Goal: Transaction & Acquisition: Purchase product/service

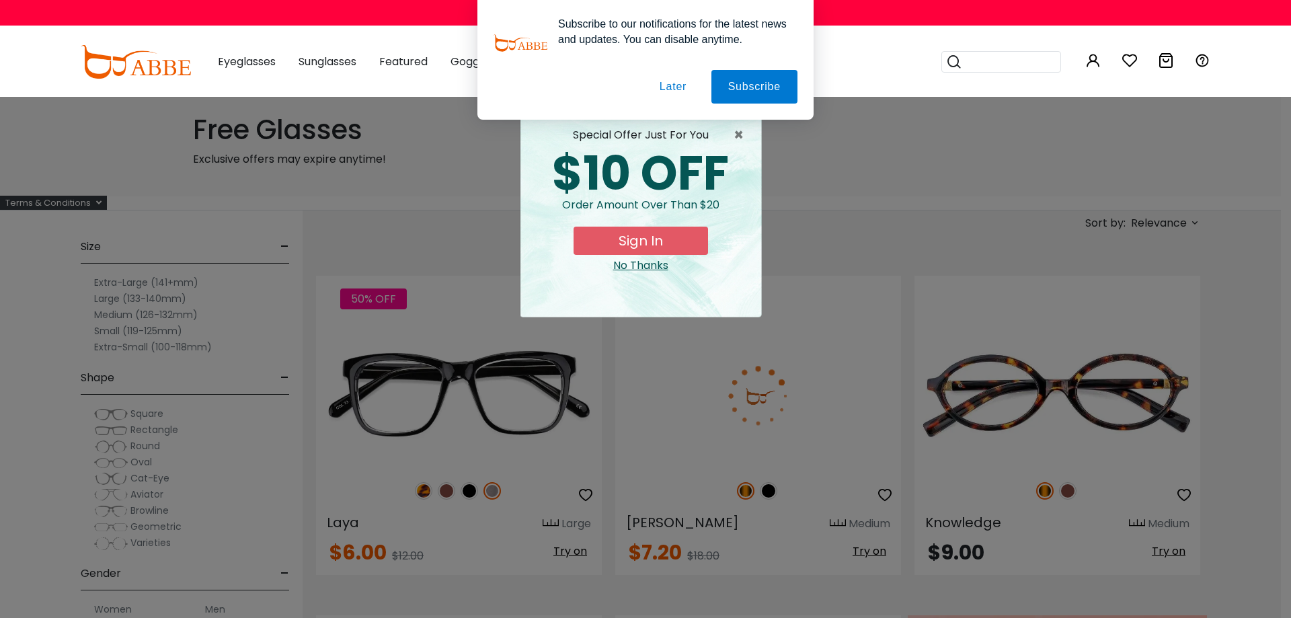
type input "**********"
click at [648, 264] on div "No Thanks" at bounding box center [640, 266] width 219 height 16
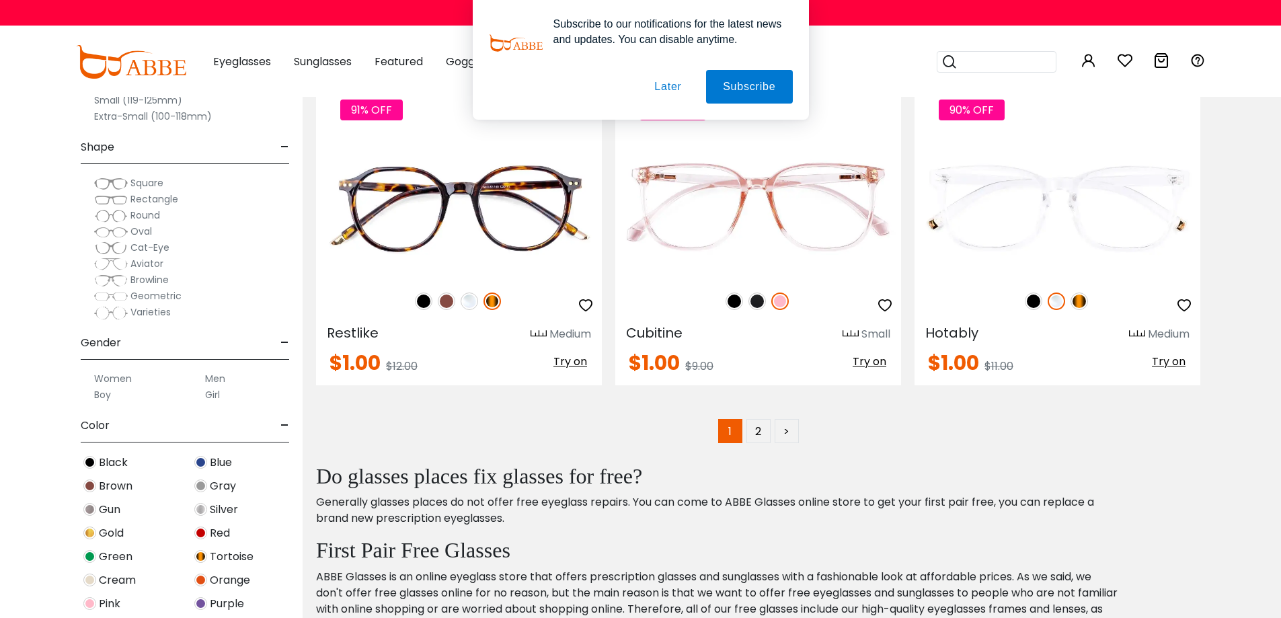
scroll to position [6861, 0]
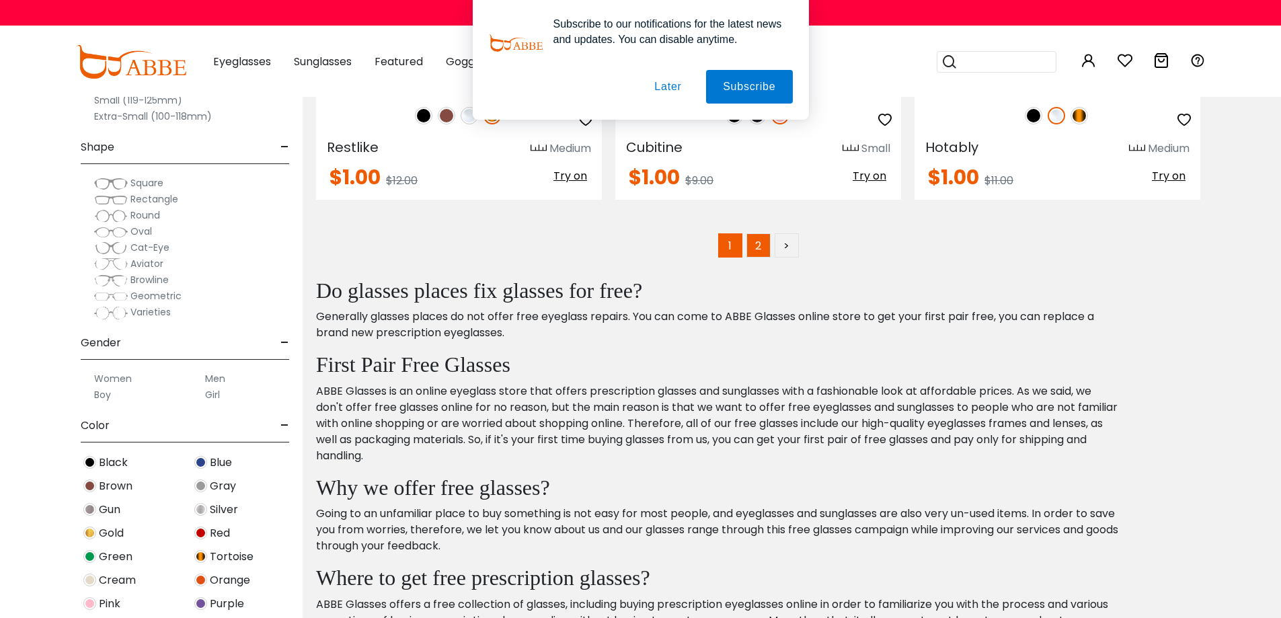
click at [759, 242] on link "2" at bounding box center [759, 245] width 24 height 24
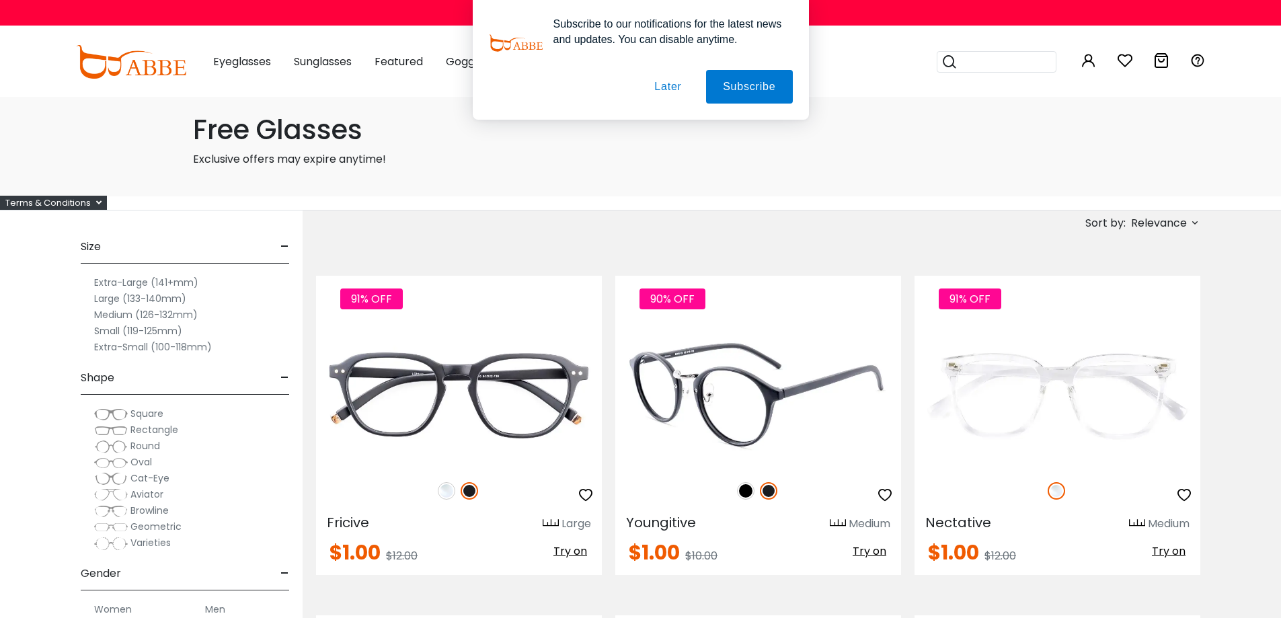
type input "**********"
click at [739, 386] on img at bounding box center [758, 395] width 286 height 143
click at [747, 488] on img at bounding box center [745, 490] width 17 height 17
click at [757, 410] on img at bounding box center [758, 395] width 286 height 143
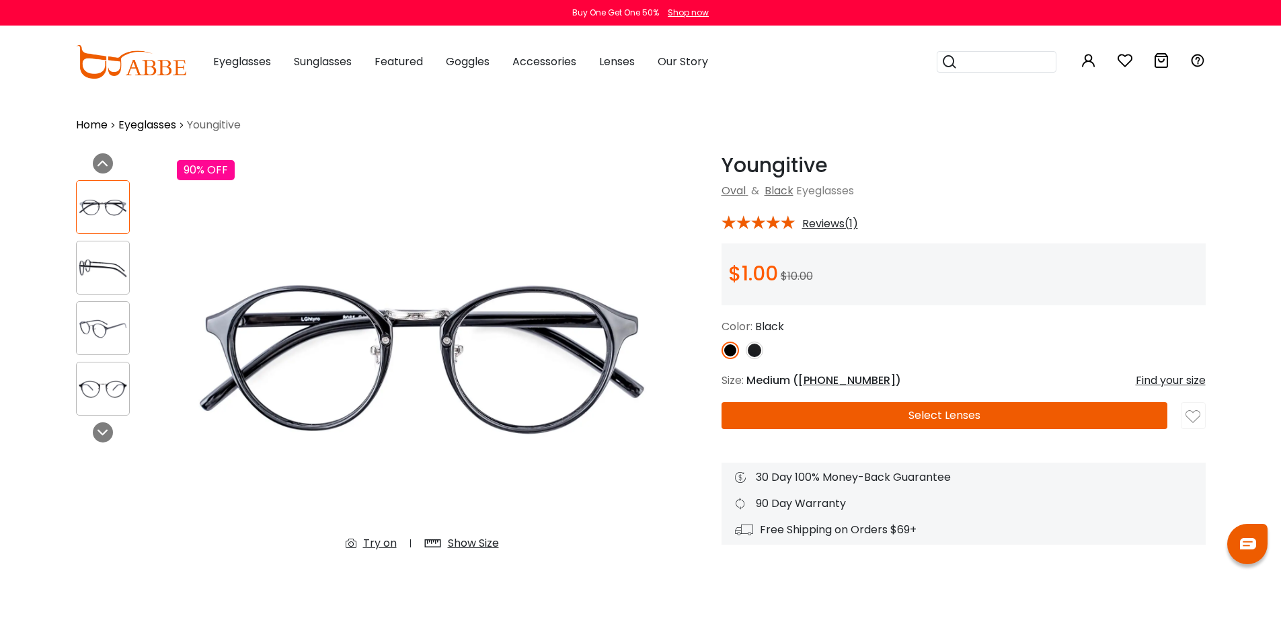
type input "**********"
click at [372, 543] on div "Try on" at bounding box center [380, 543] width 34 height 16
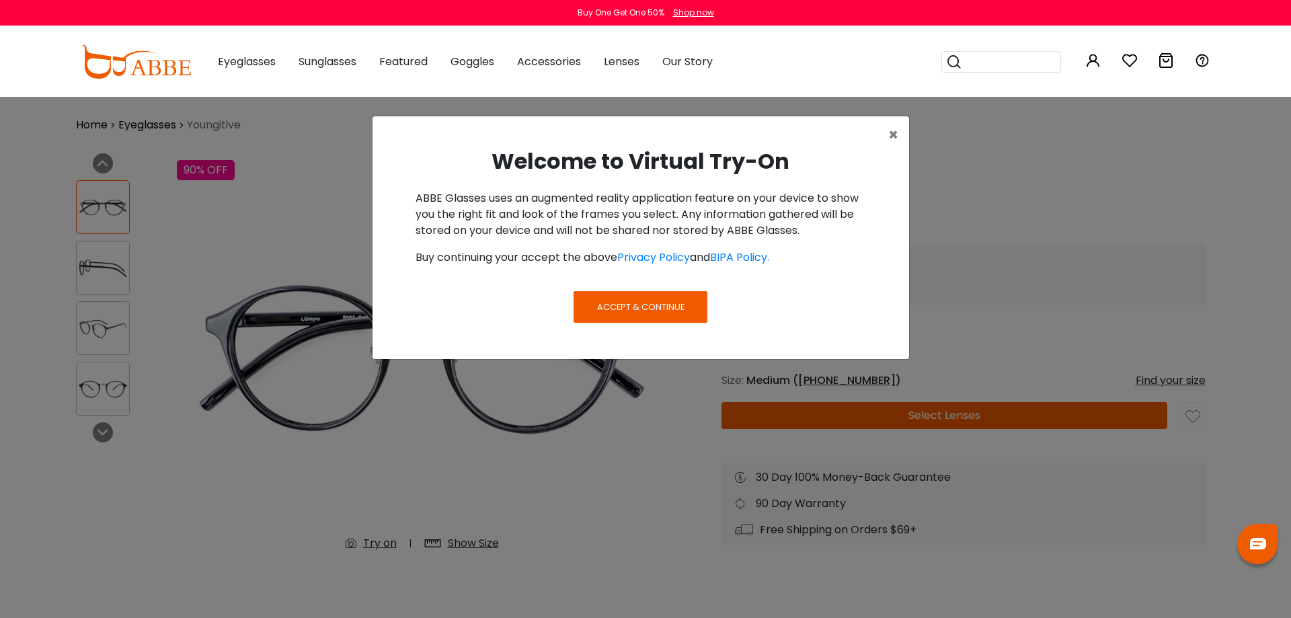
click at [671, 303] on span "Accept & Continue" at bounding box center [640, 307] width 87 height 13
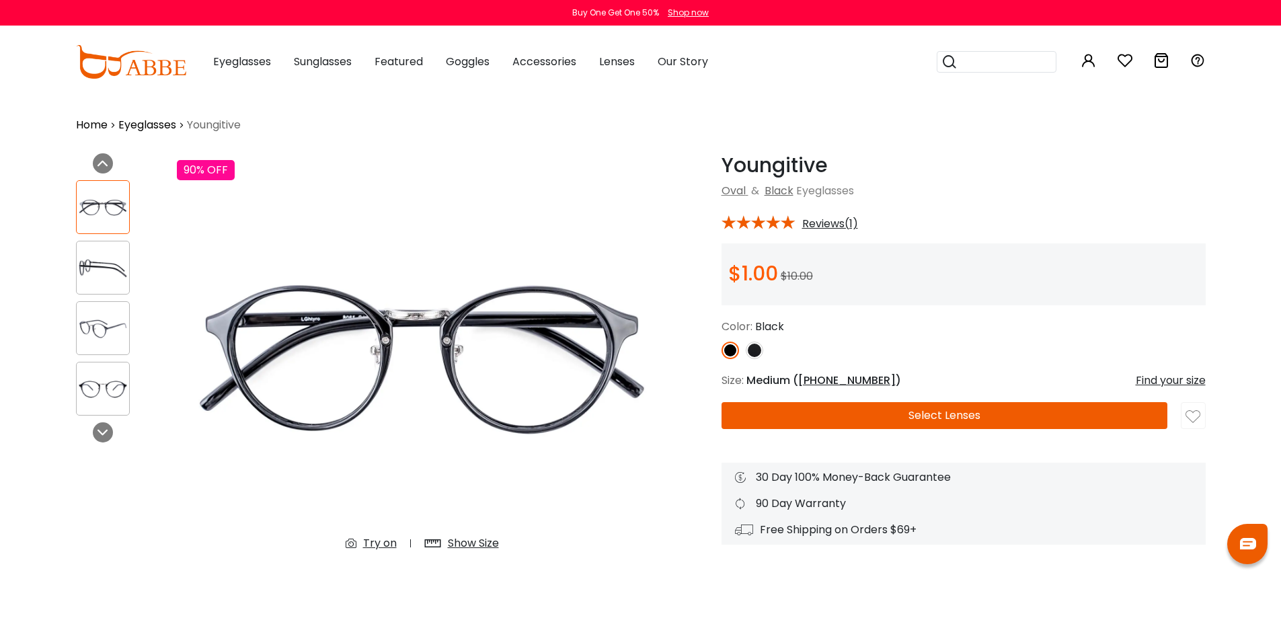
click at [675, 83] on button "Later" at bounding box center [668, 87] width 61 height 34
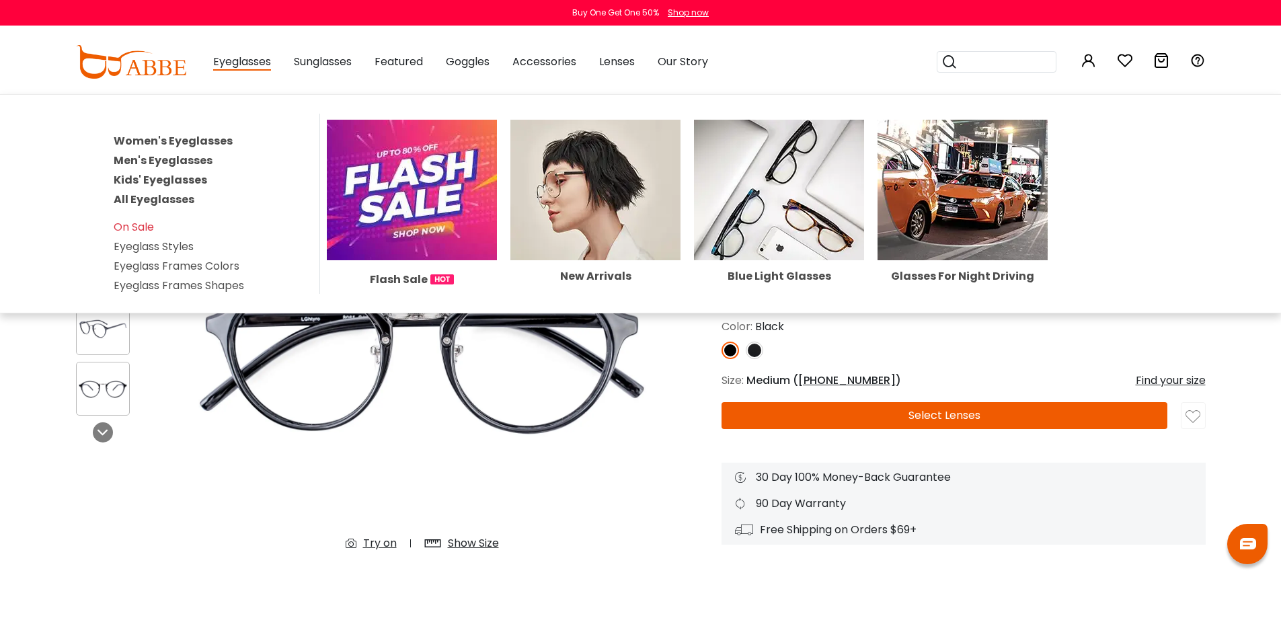
click at [253, 62] on span "Eyeglasses" at bounding box center [242, 62] width 58 height 17
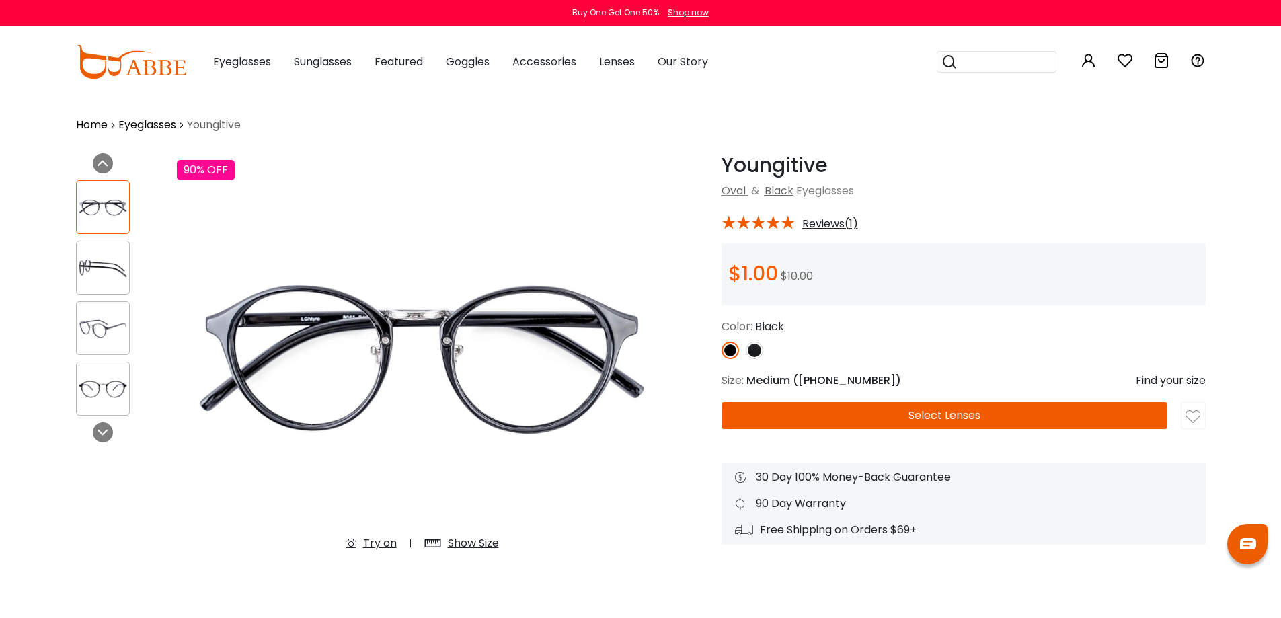
click at [95, 122] on link "Home" at bounding box center [92, 125] width 32 height 16
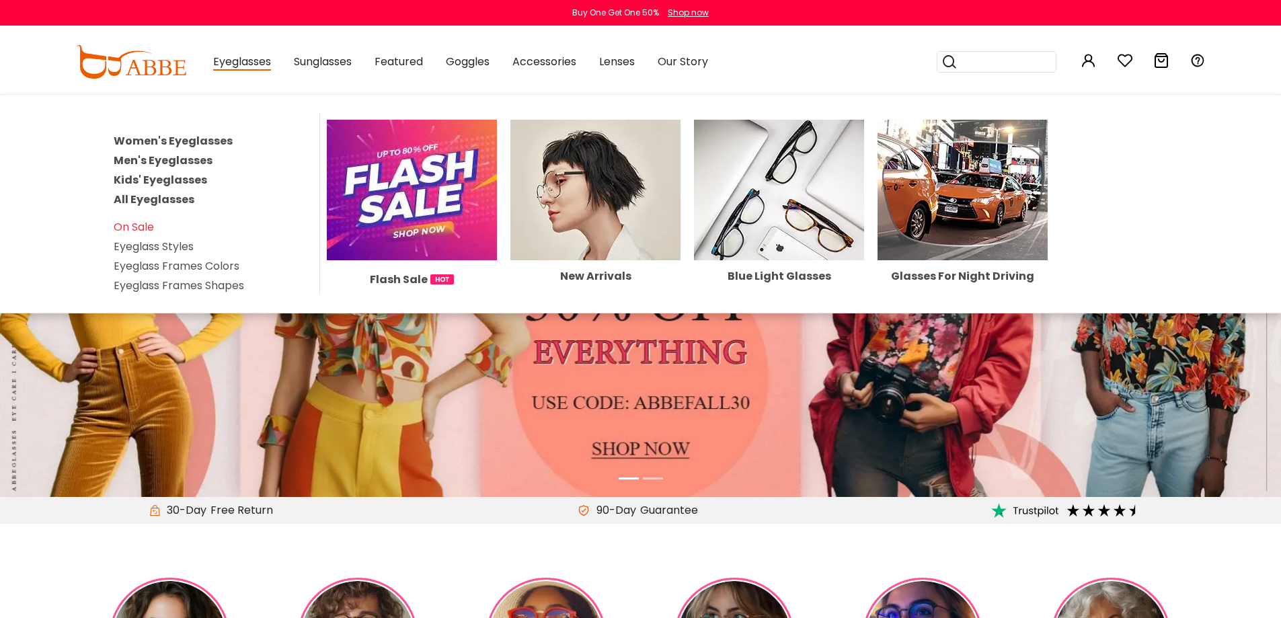
type input "**********"
click at [231, 63] on span "Eyeglasses" at bounding box center [242, 62] width 58 height 17
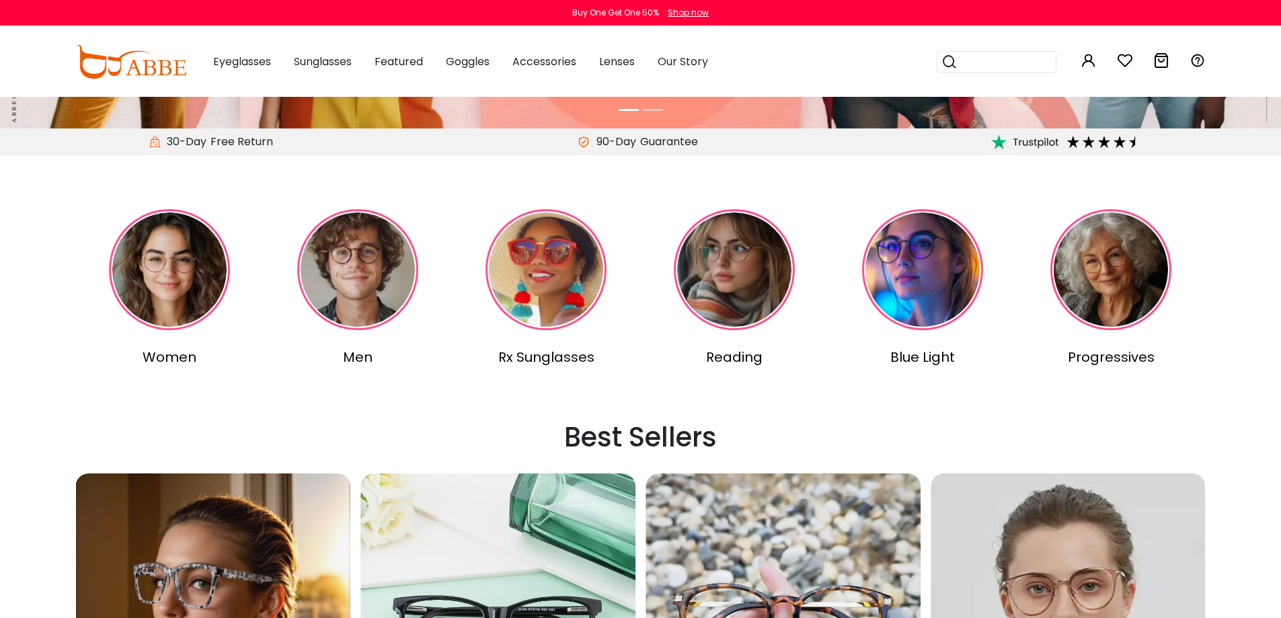
scroll to position [365, 0]
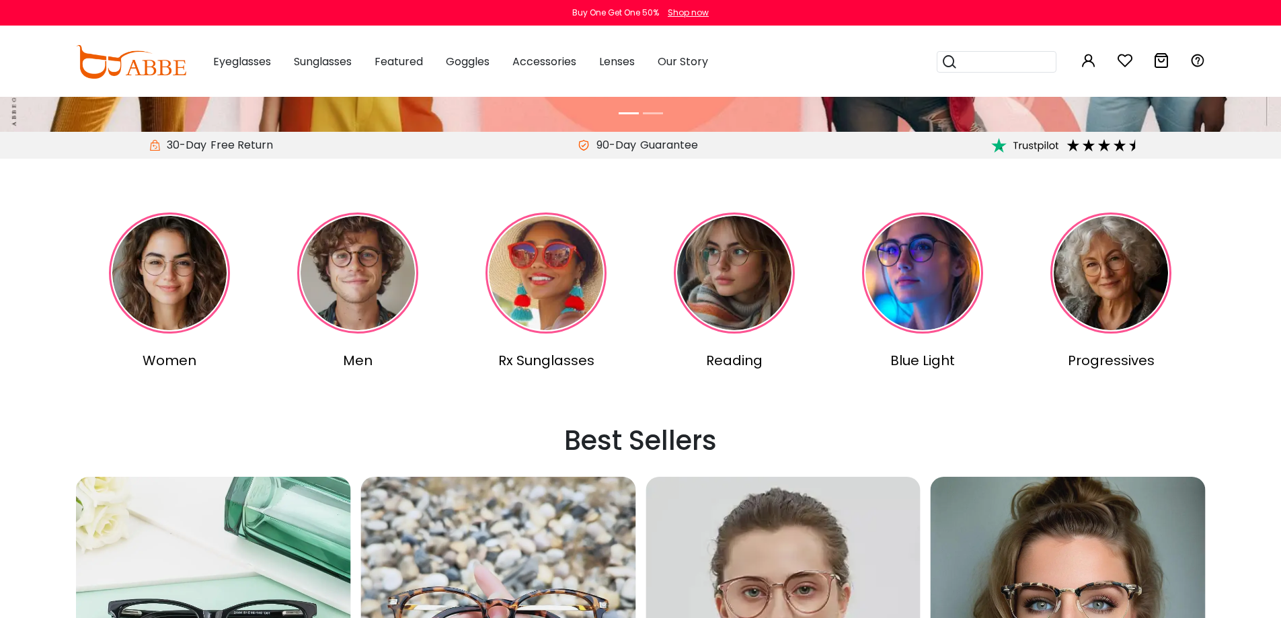
click at [184, 283] on img at bounding box center [169, 273] width 121 height 121
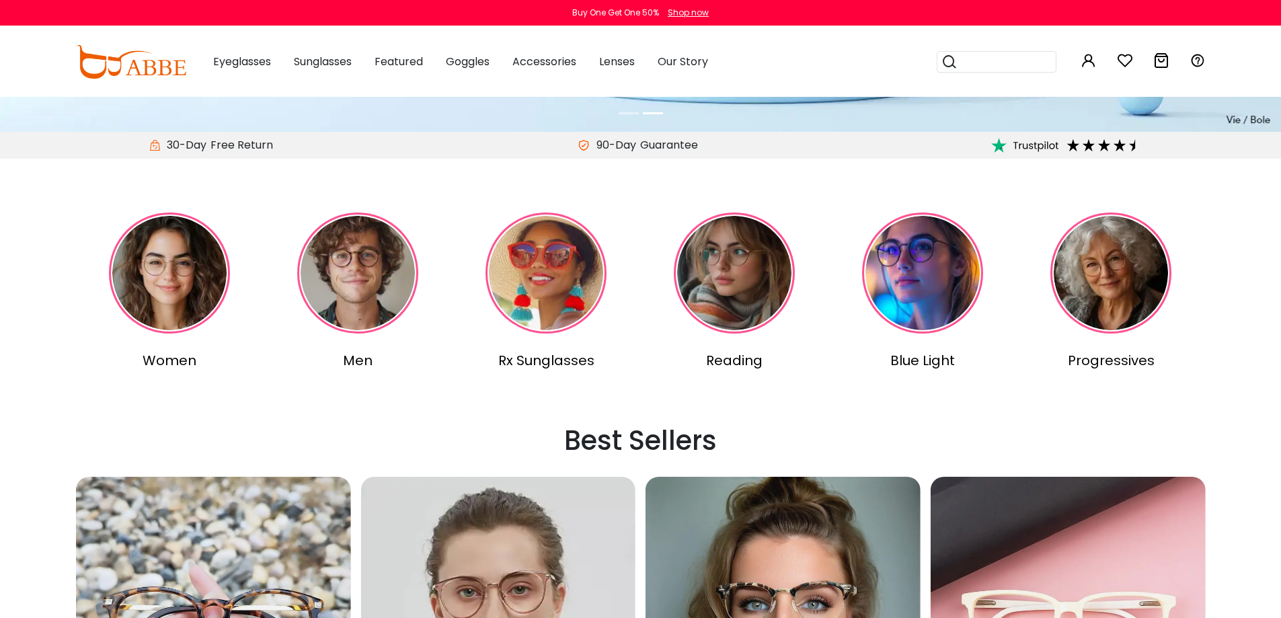
click at [1141, 276] on img at bounding box center [1111, 273] width 121 height 121
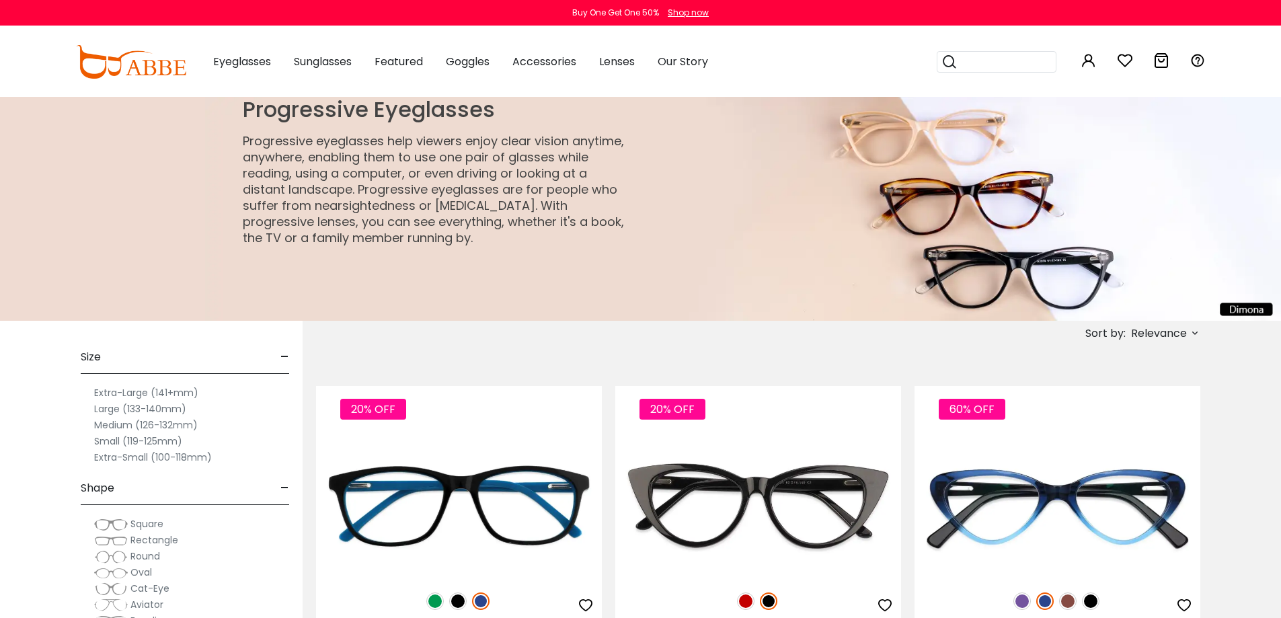
type input "**********"
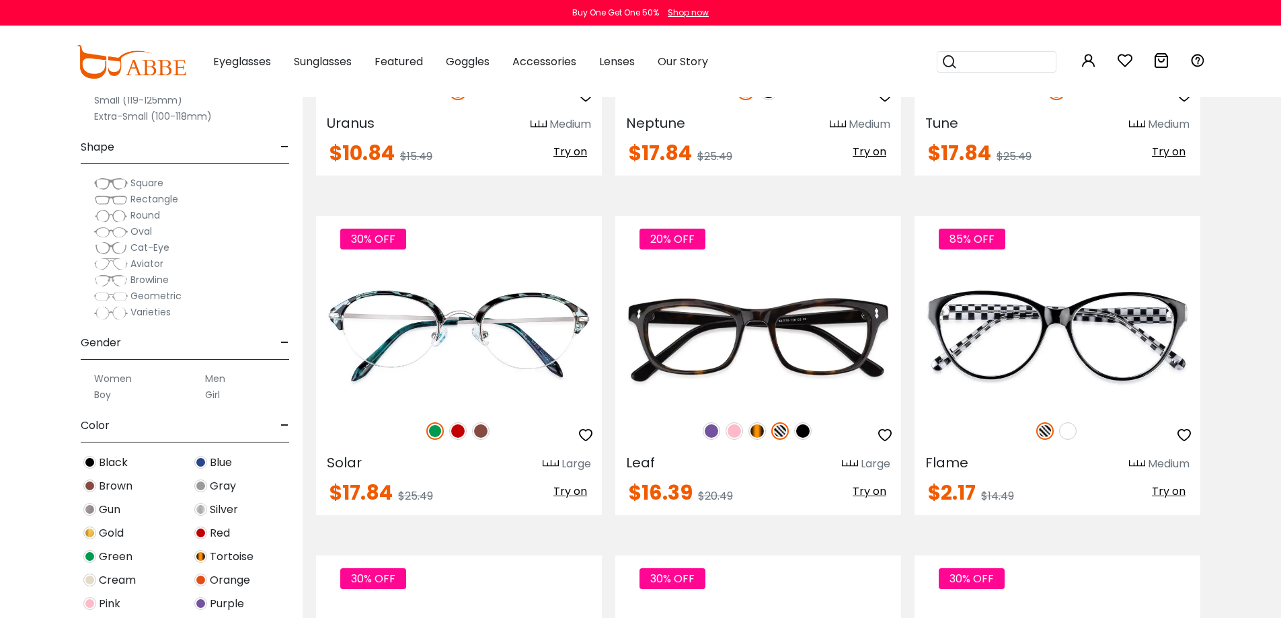
scroll to position [6353, 0]
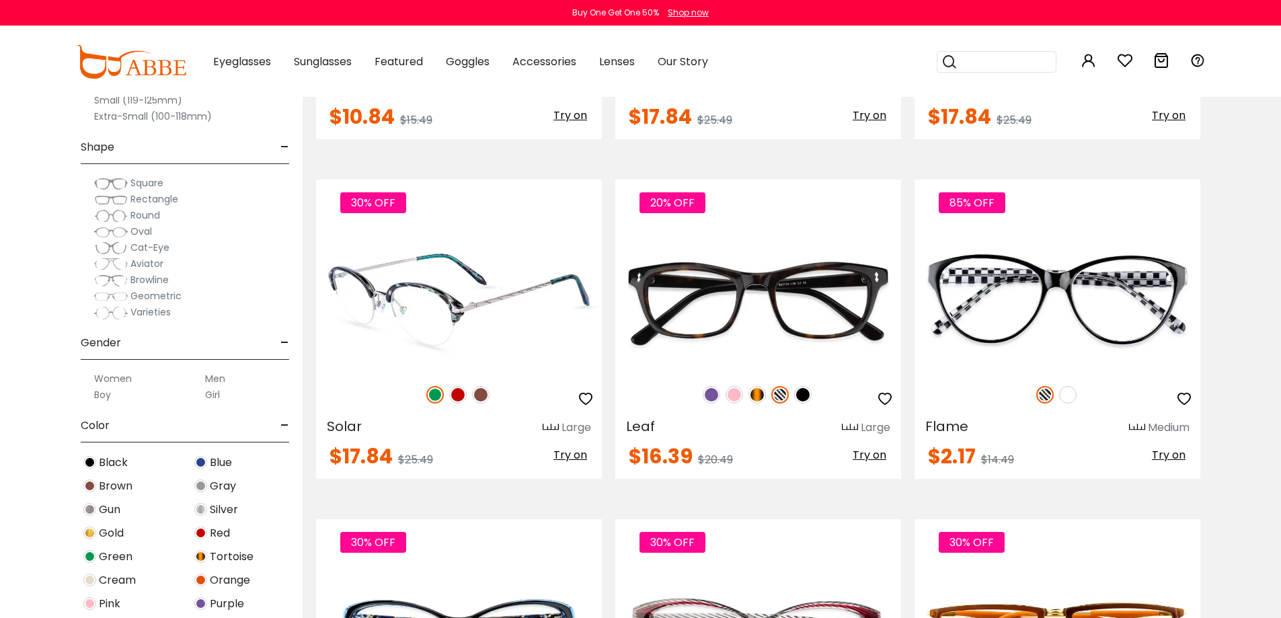
click at [480, 397] on img at bounding box center [480, 394] width 17 height 17
click at [456, 396] on img at bounding box center [457, 394] width 17 height 17
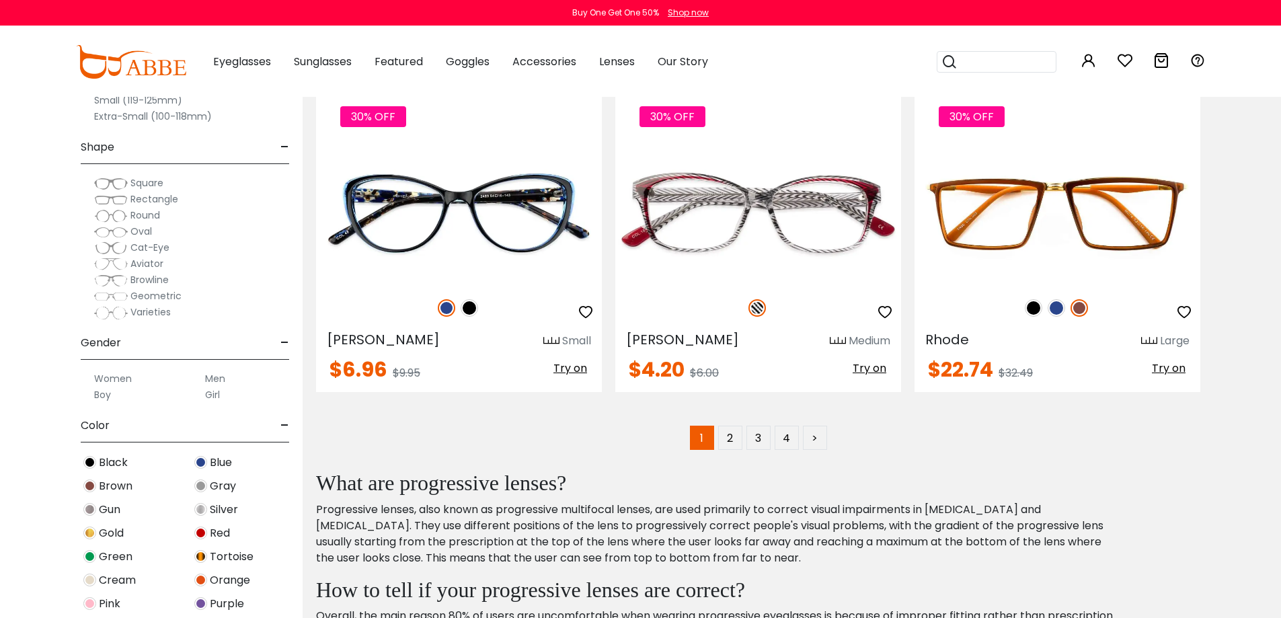
scroll to position [6913, 0]
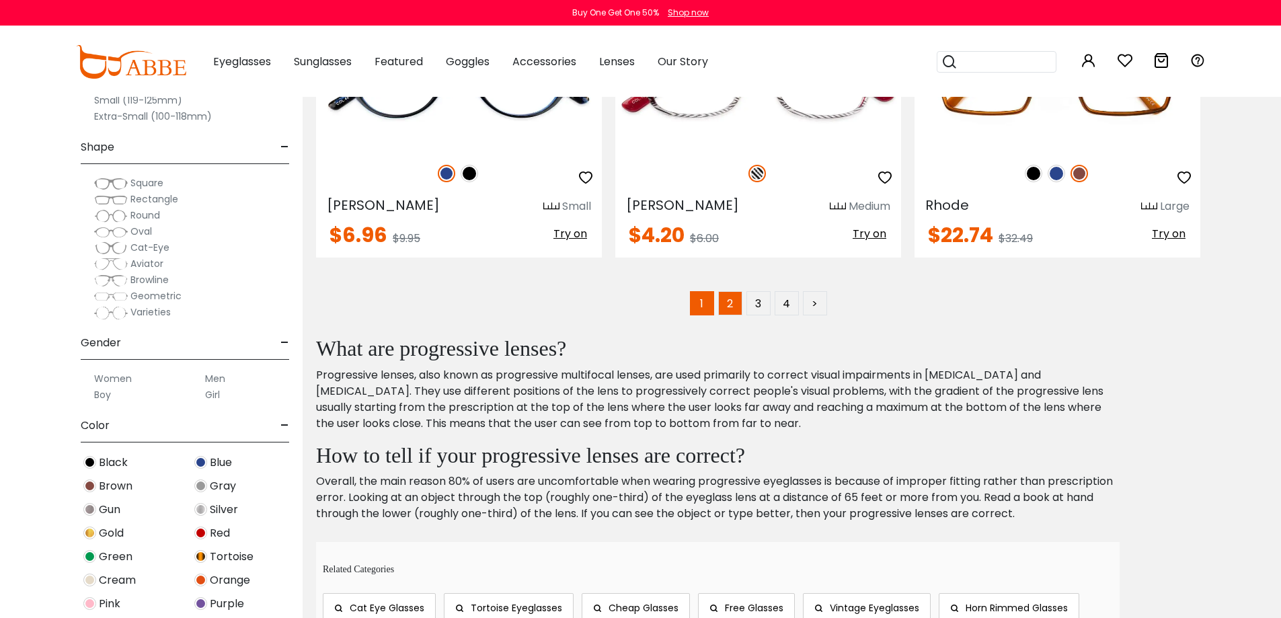
click at [729, 297] on link "2" at bounding box center [730, 303] width 24 height 24
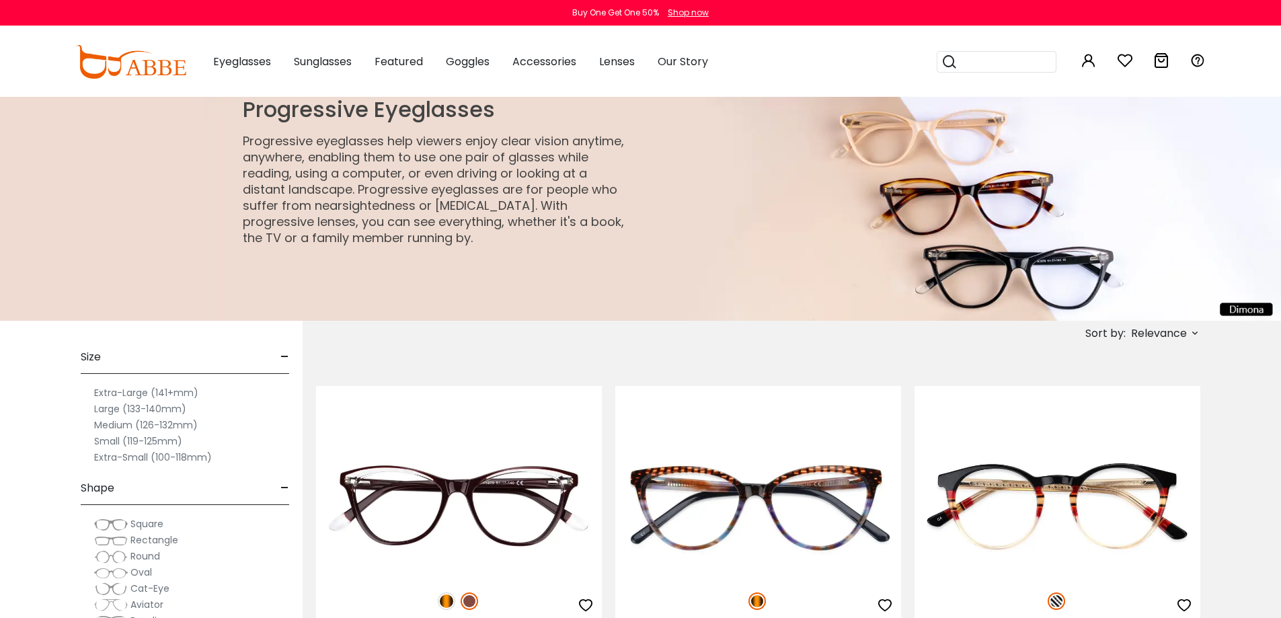
type input "**********"
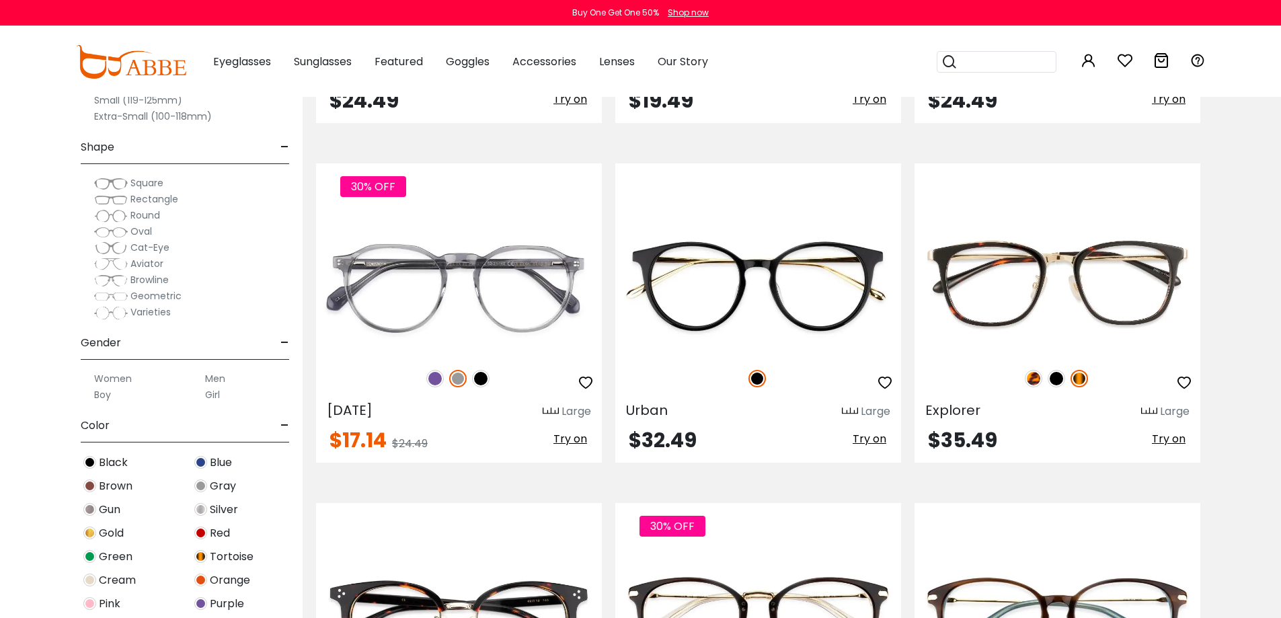
scroll to position [2351, 0]
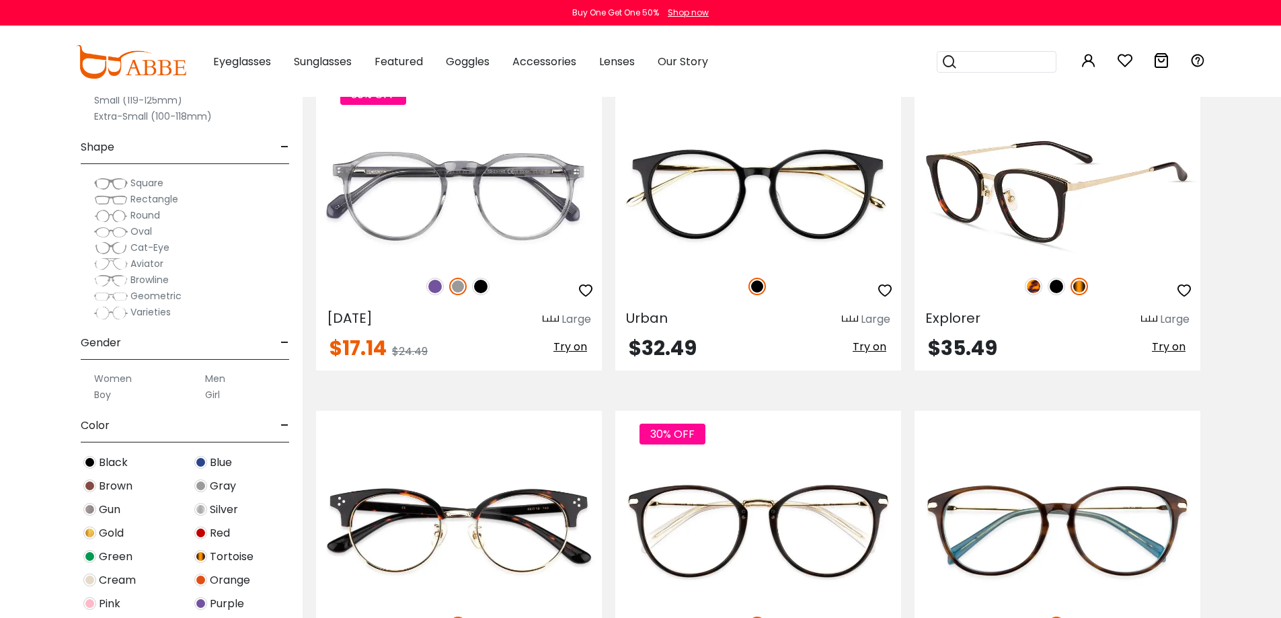
click at [1035, 284] on img at bounding box center [1033, 286] width 17 height 17
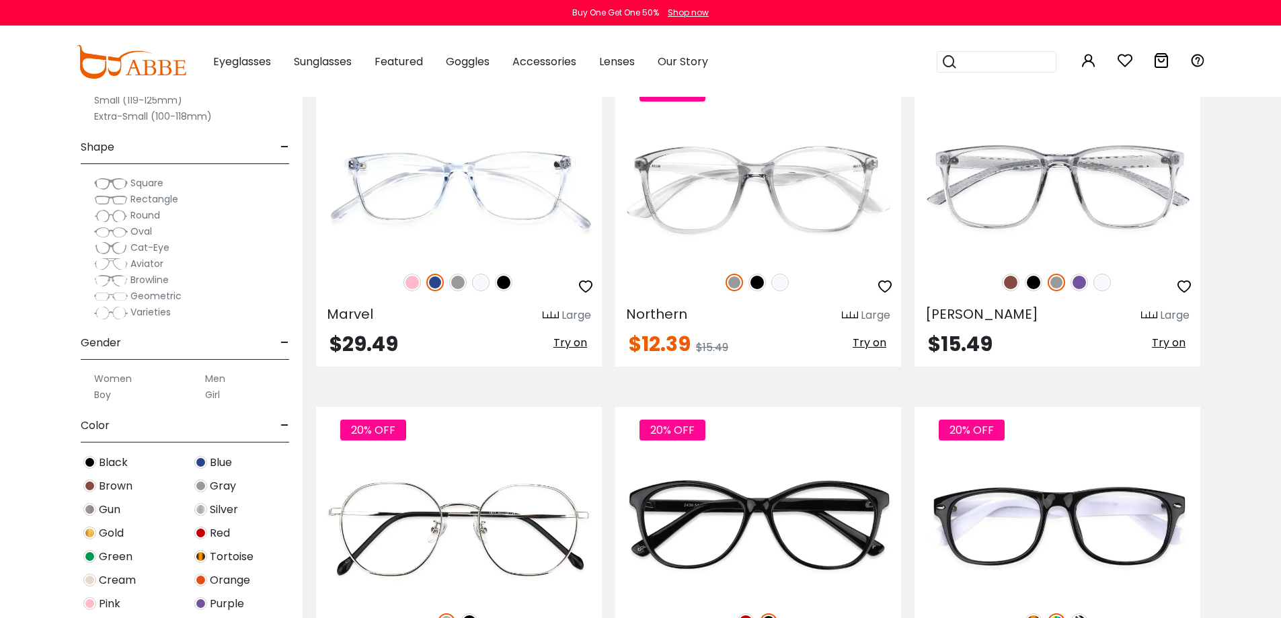
scroll to position [4026, 0]
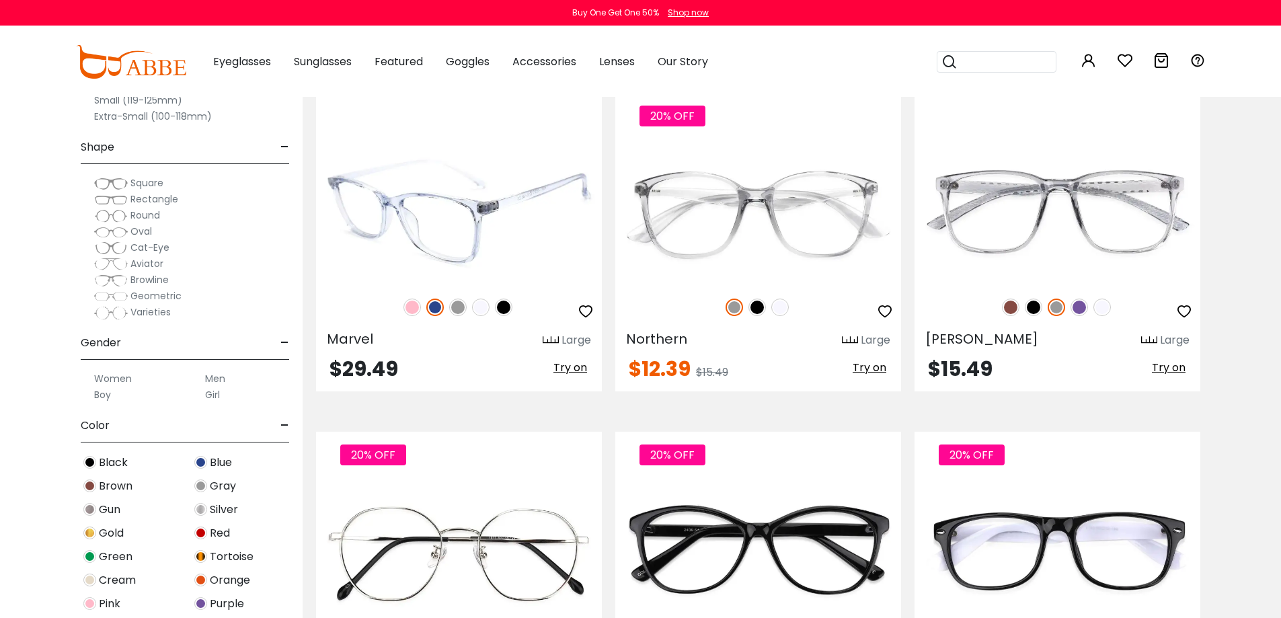
click at [456, 306] on img at bounding box center [457, 307] width 17 height 17
click at [505, 305] on img at bounding box center [503, 307] width 17 height 17
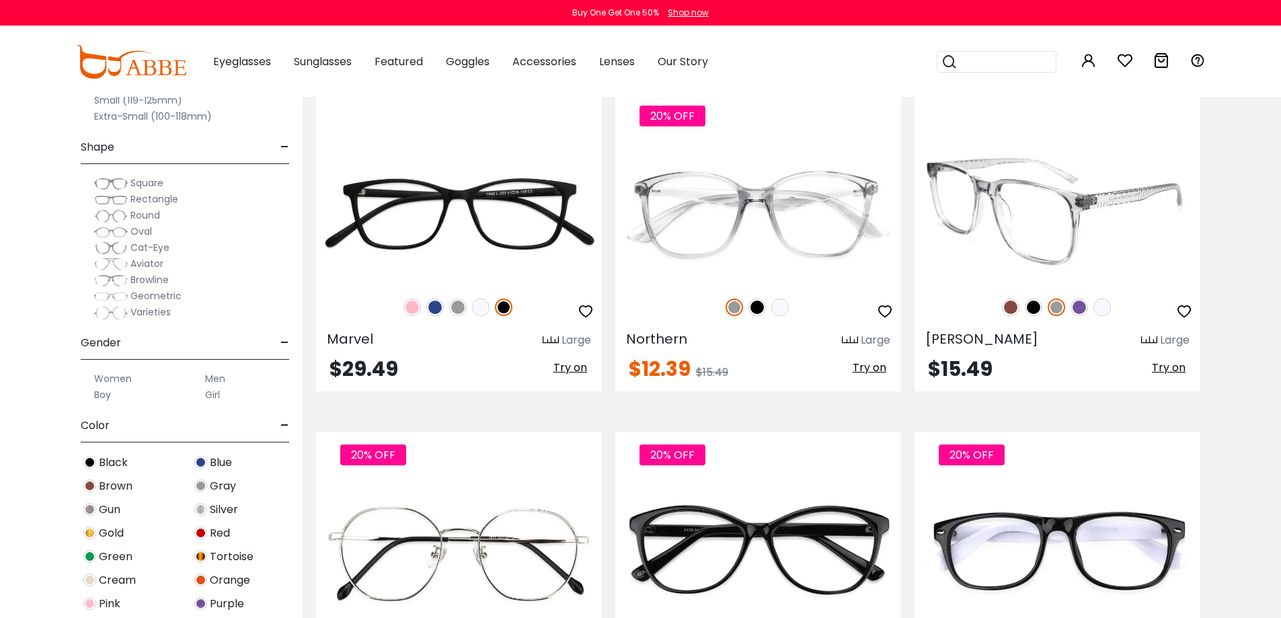
click at [1078, 306] on img at bounding box center [1079, 307] width 17 height 17
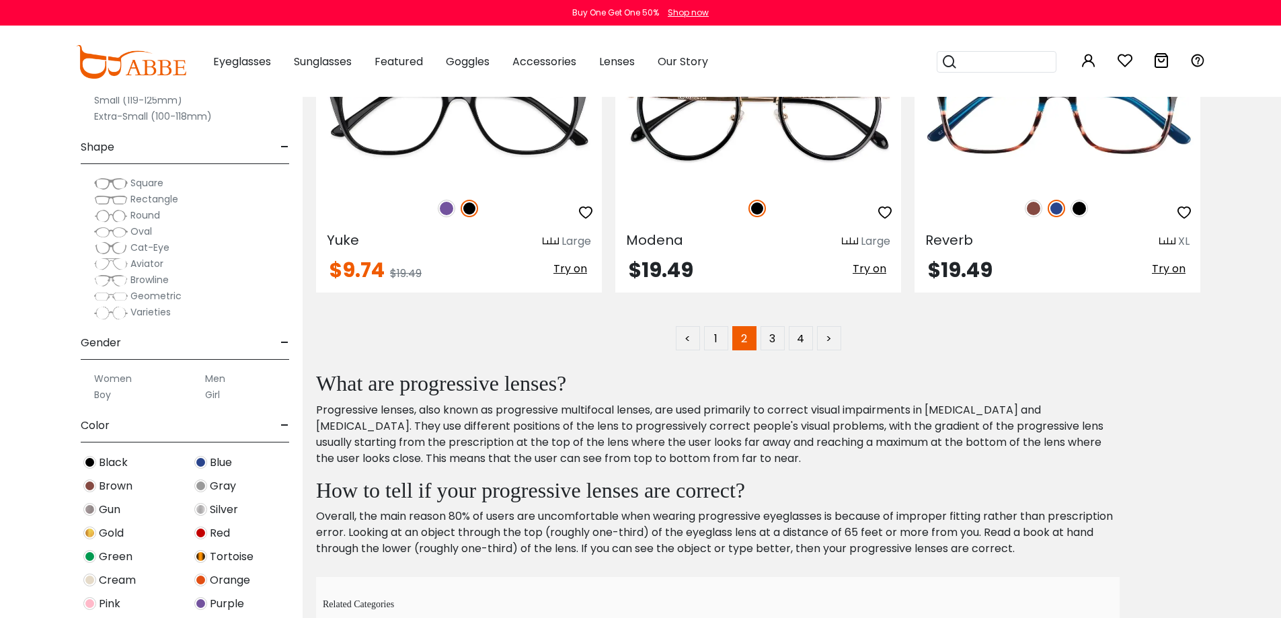
scroll to position [6857, 0]
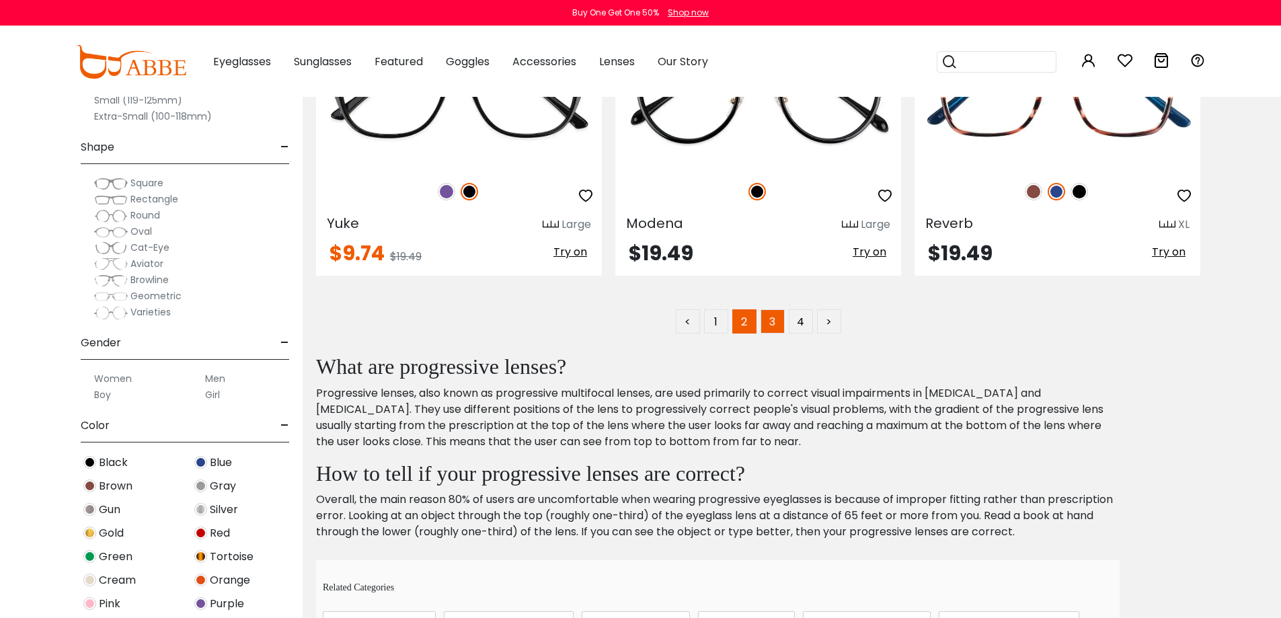
click at [774, 315] on link "3" at bounding box center [773, 321] width 24 height 24
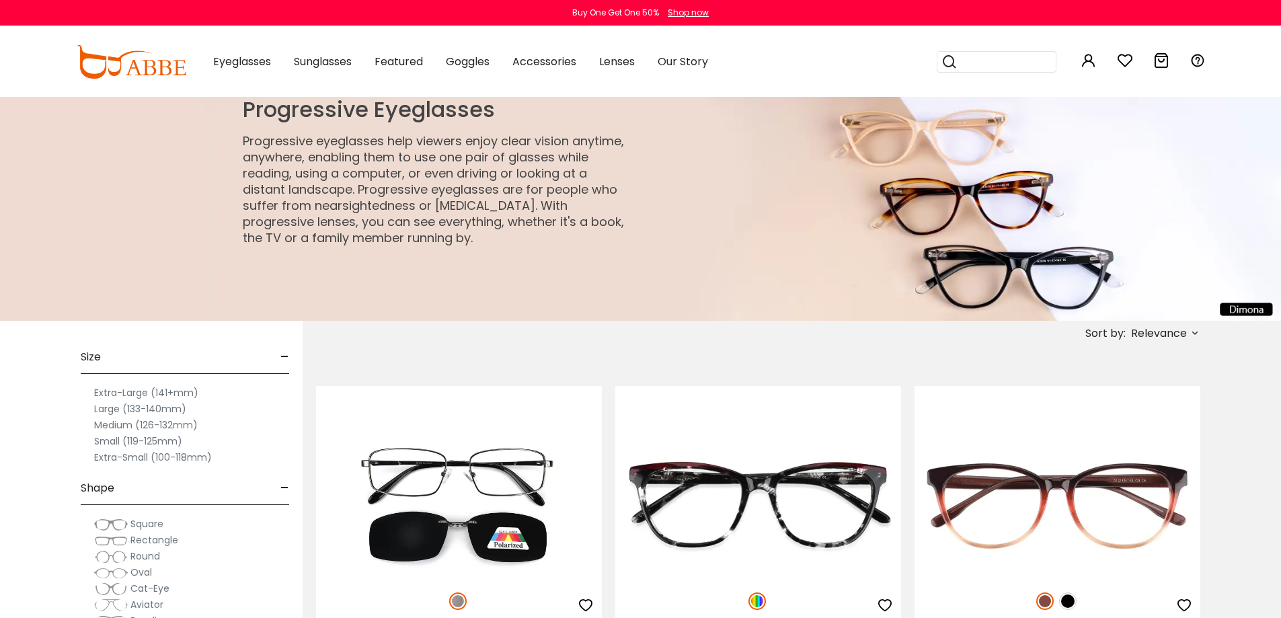
type input "**********"
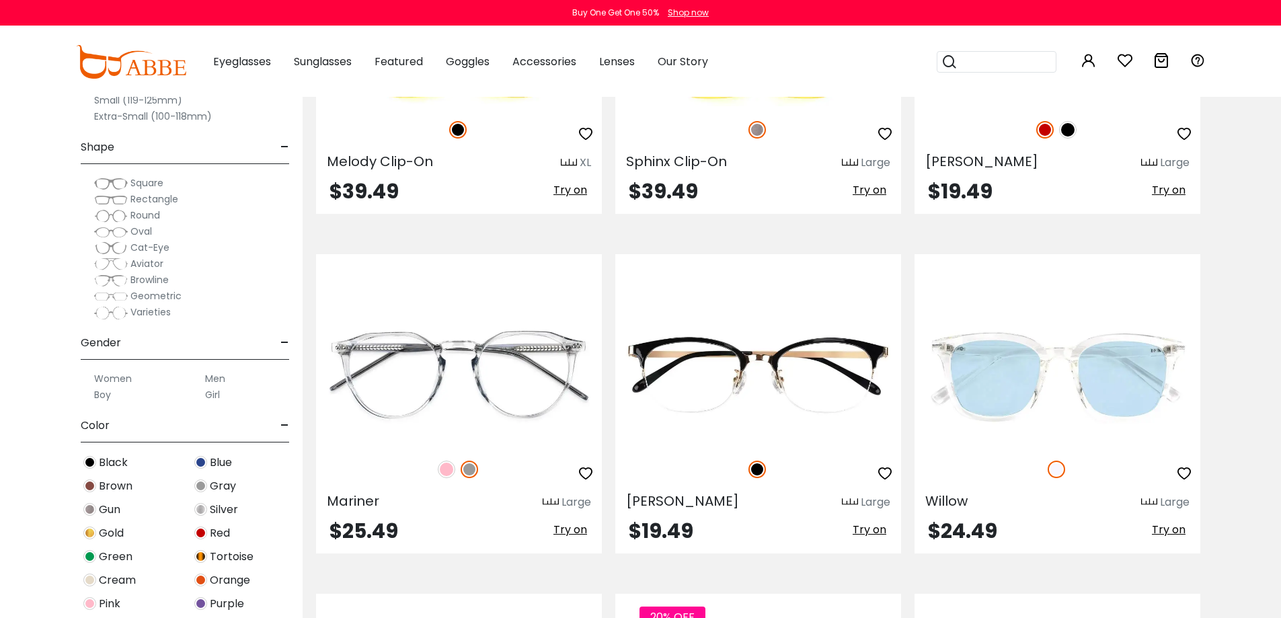
scroll to position [844, 0]
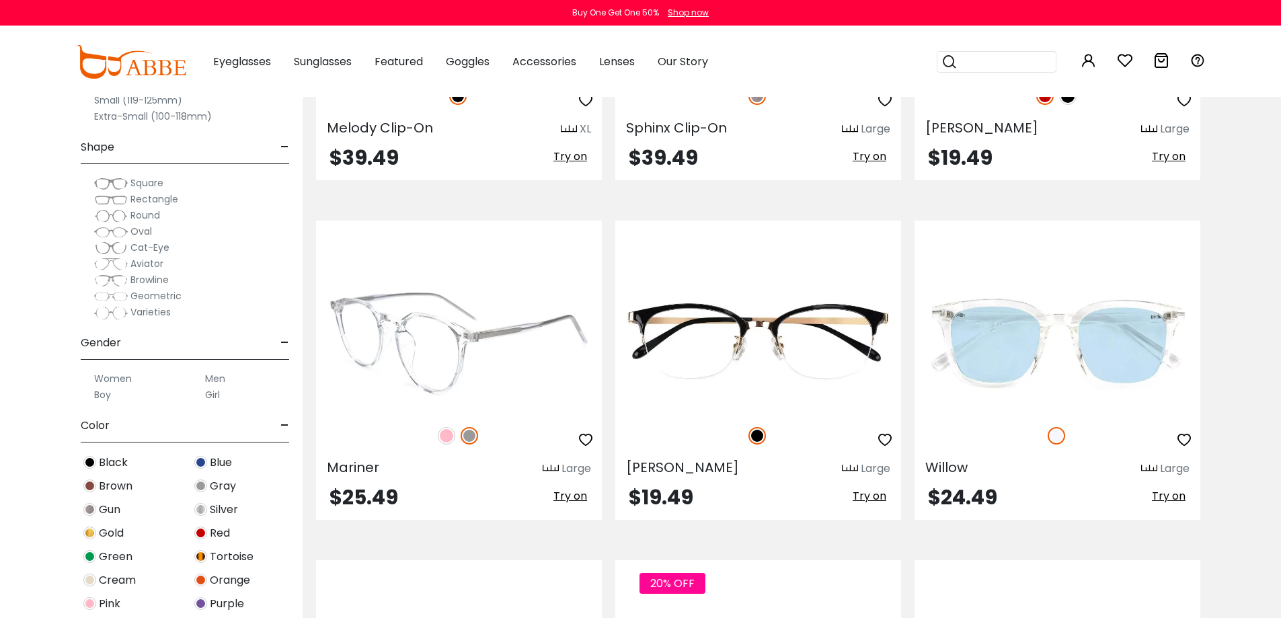
click at [442, 433] on img at bounding box center [446, 435] width 17 height 17
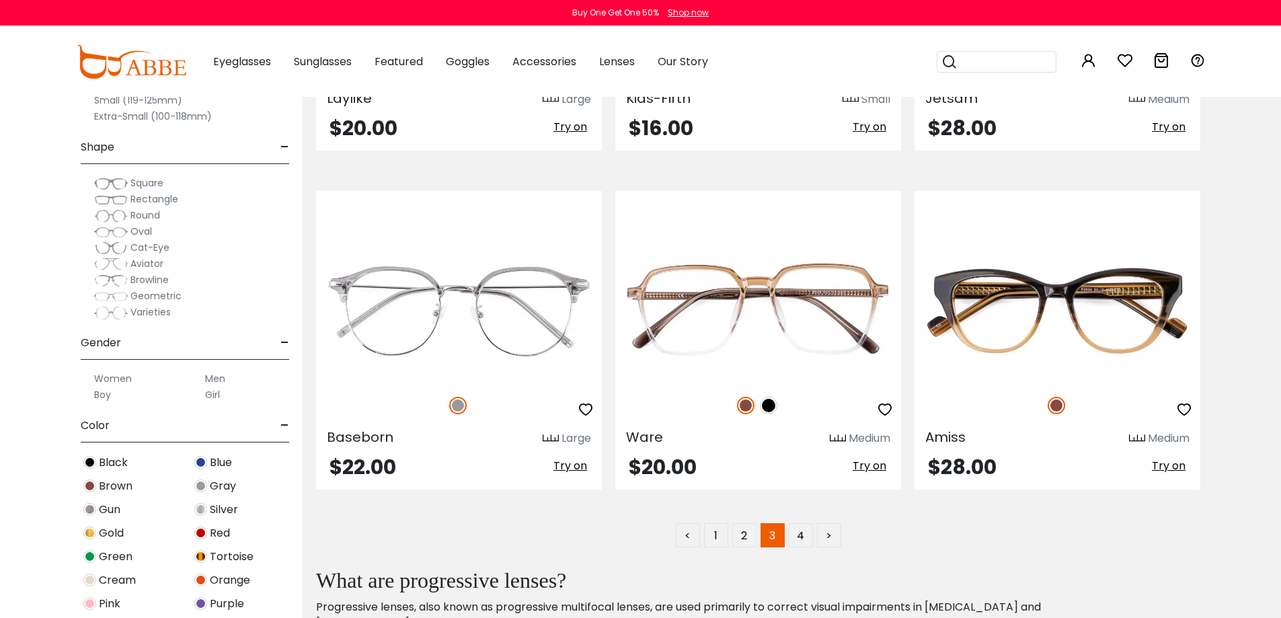
scroll to position [6702, 0]
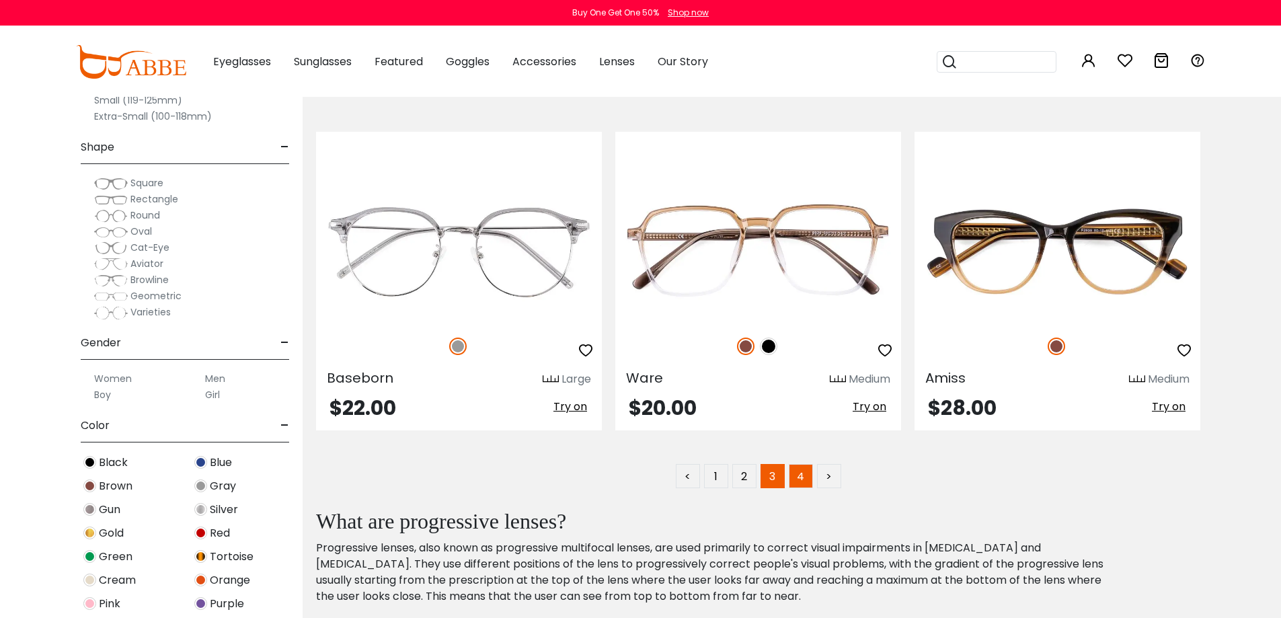
click at [801, 468] on link "4" at bounding box center [801, 476] width 24 height 24
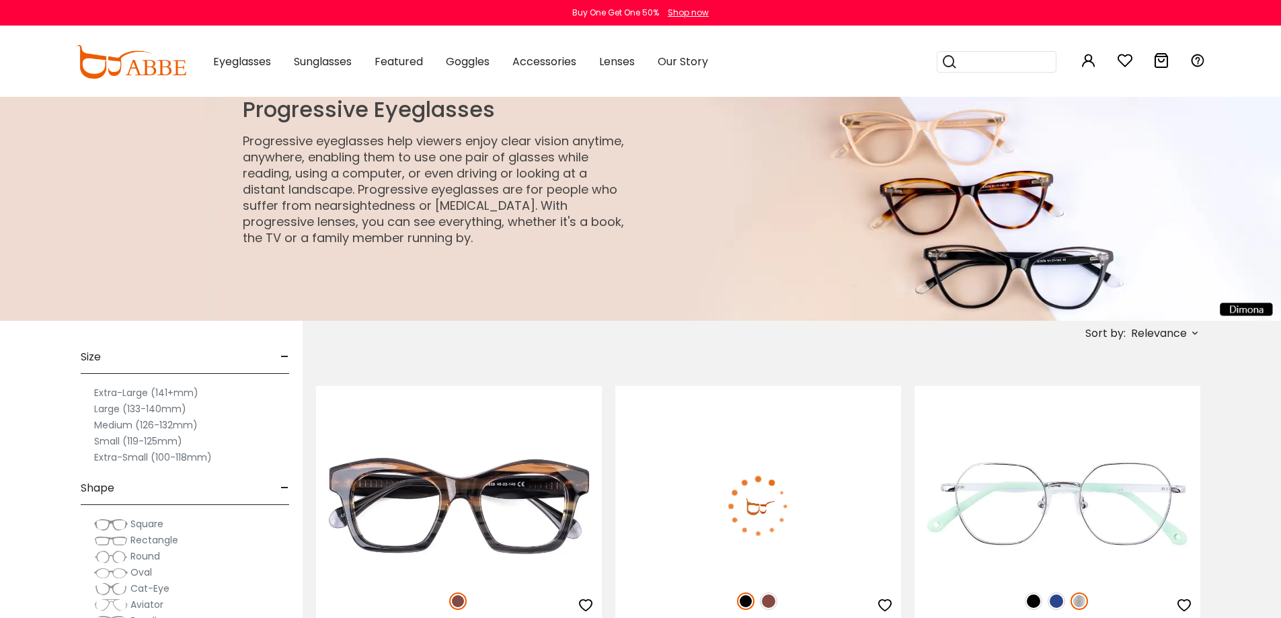
type input "**********"
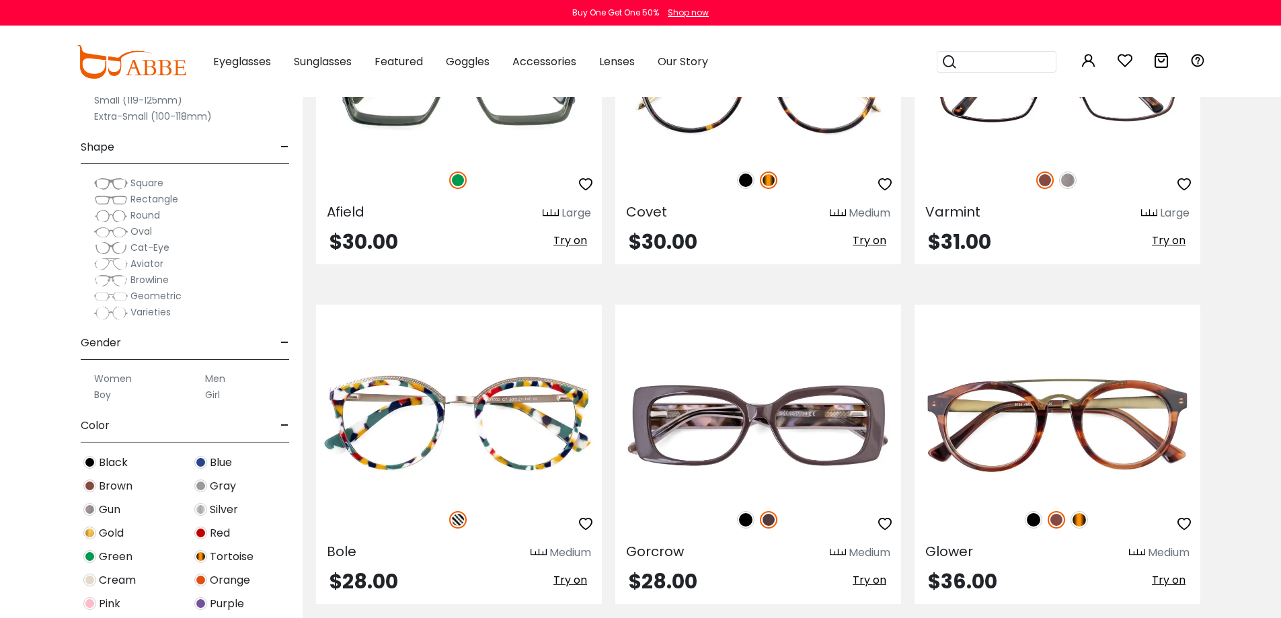
scroll to position [819, 0]
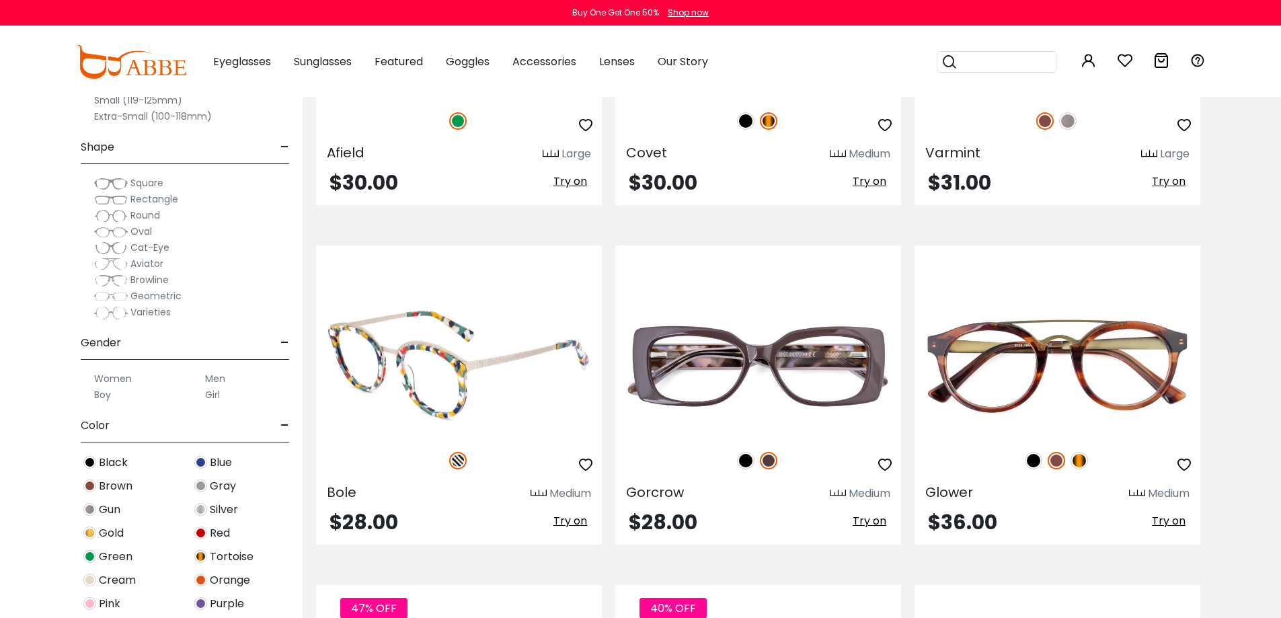
click at [580, 518] on span "Try on" at bounding box center [571, 520] width 34 height 15
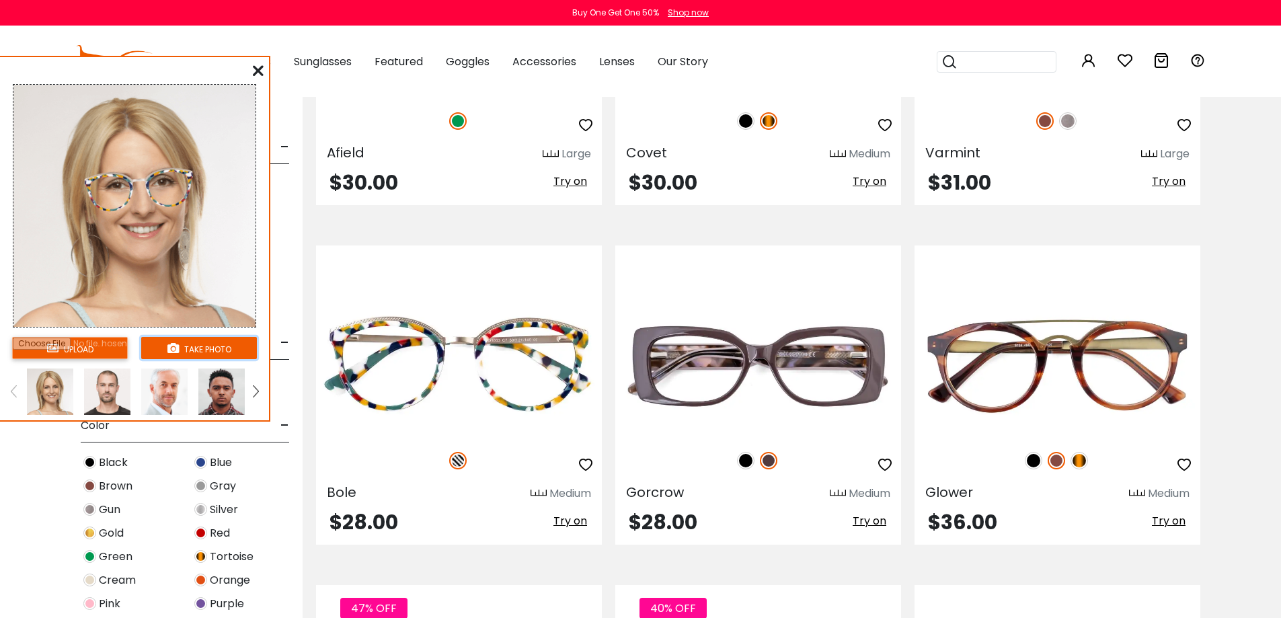
click at [176, 344] on icon at bounding box center [172, 347] width 11 height 11
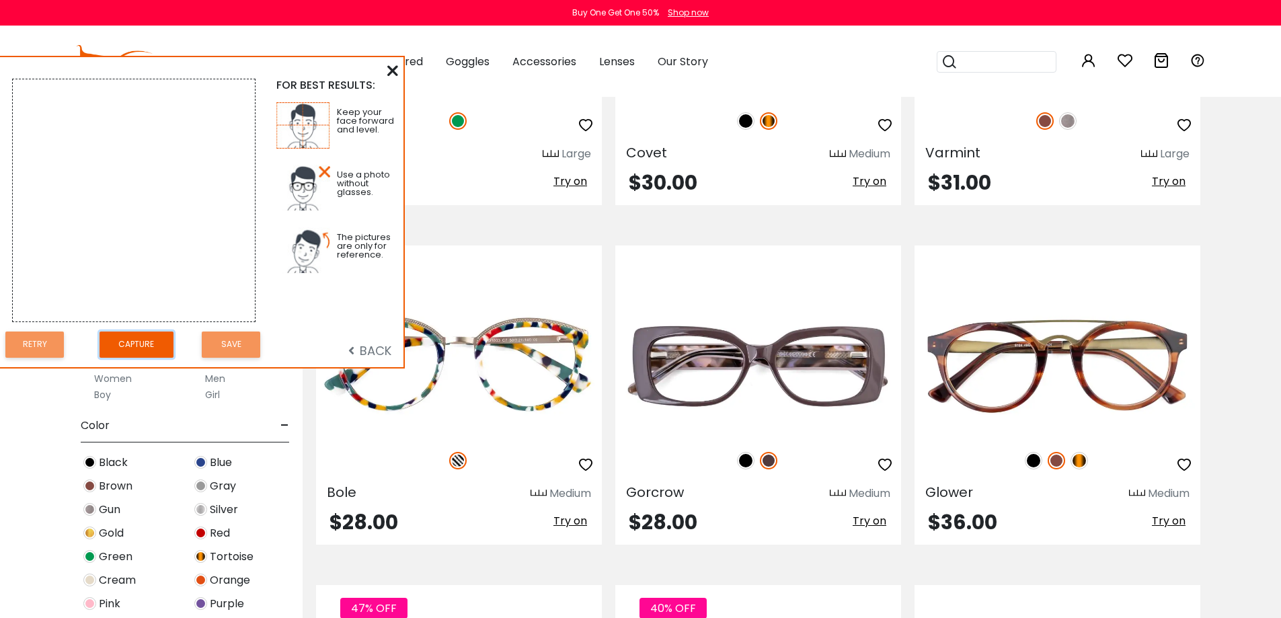
click at [142, 338] on button "Capture" at bounding box center [137, 345] width 74 height 26
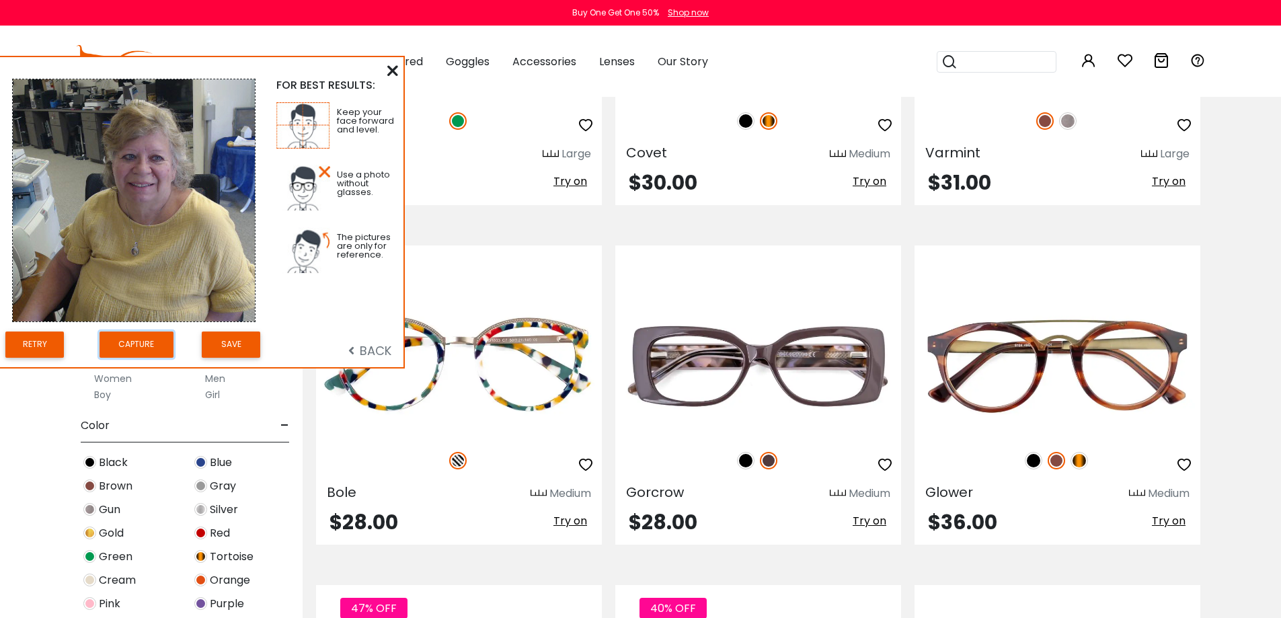
click at [142, 338] on button "Capture" at bounding box center [137, 345] width 74 height 26
click at [225, 338] on button "Save" at bounding box center [231, 345] width 59 height 26
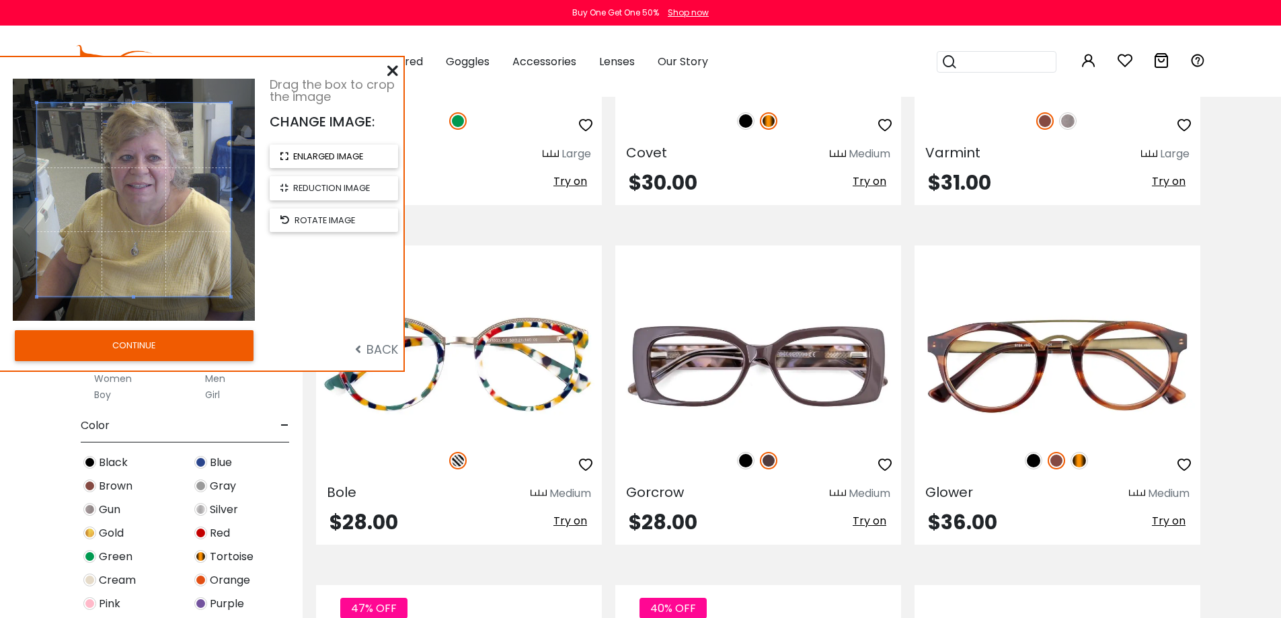
click at [341, 147] on button "enlarged image" at bounding box center [334, 157] width 128 height 24
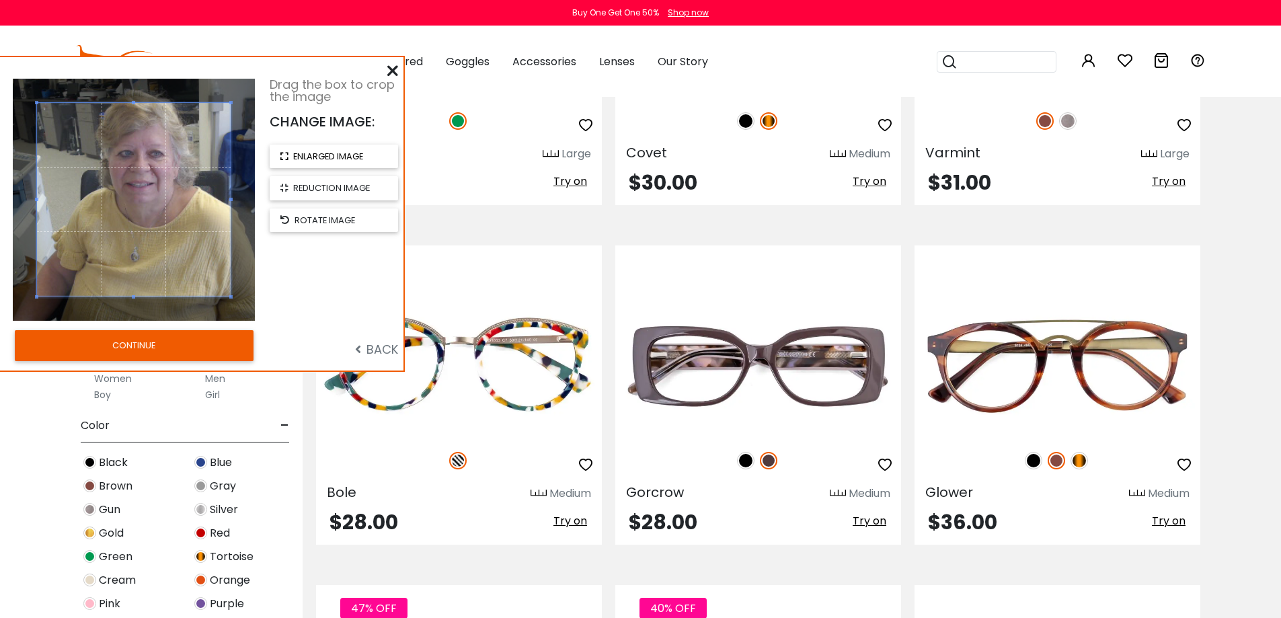
click at [341, 147] on button "enlarged image" at bounding box center [334, 157] width 128 height 24
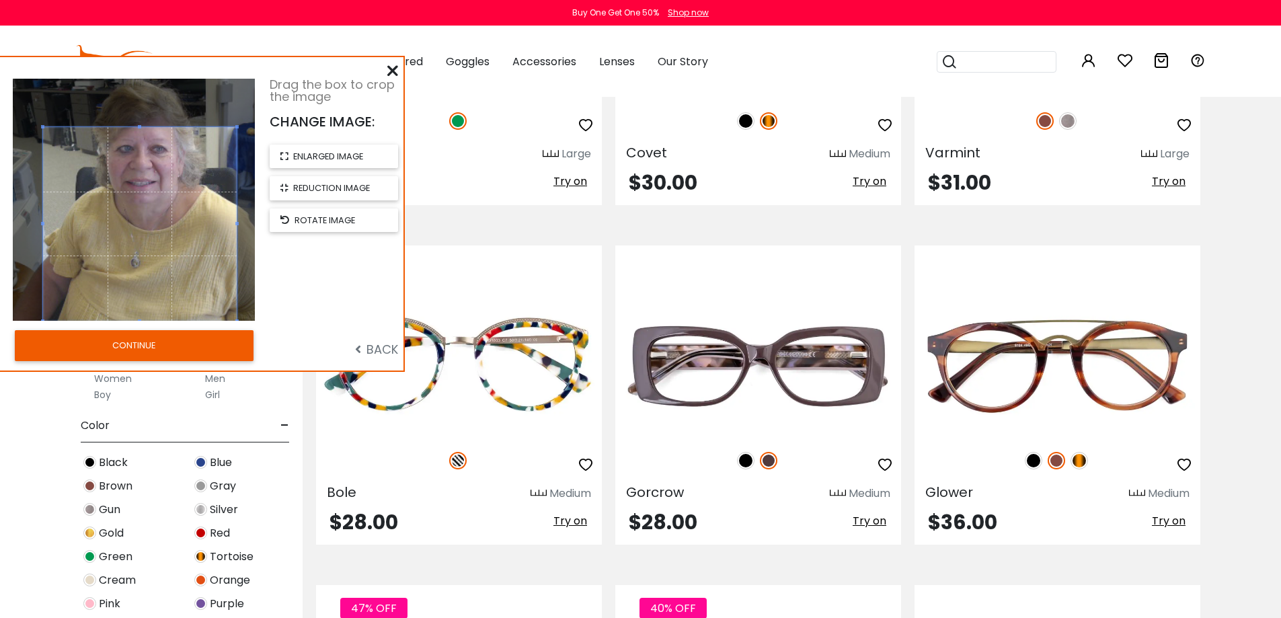
drag, startPoint x: 155, startPoint y: 148, endPoint x: 161, endPoint y: 183, distance: 35.6
click at [161, 214] on span at bounding box center [140, 224] width 194 height 194
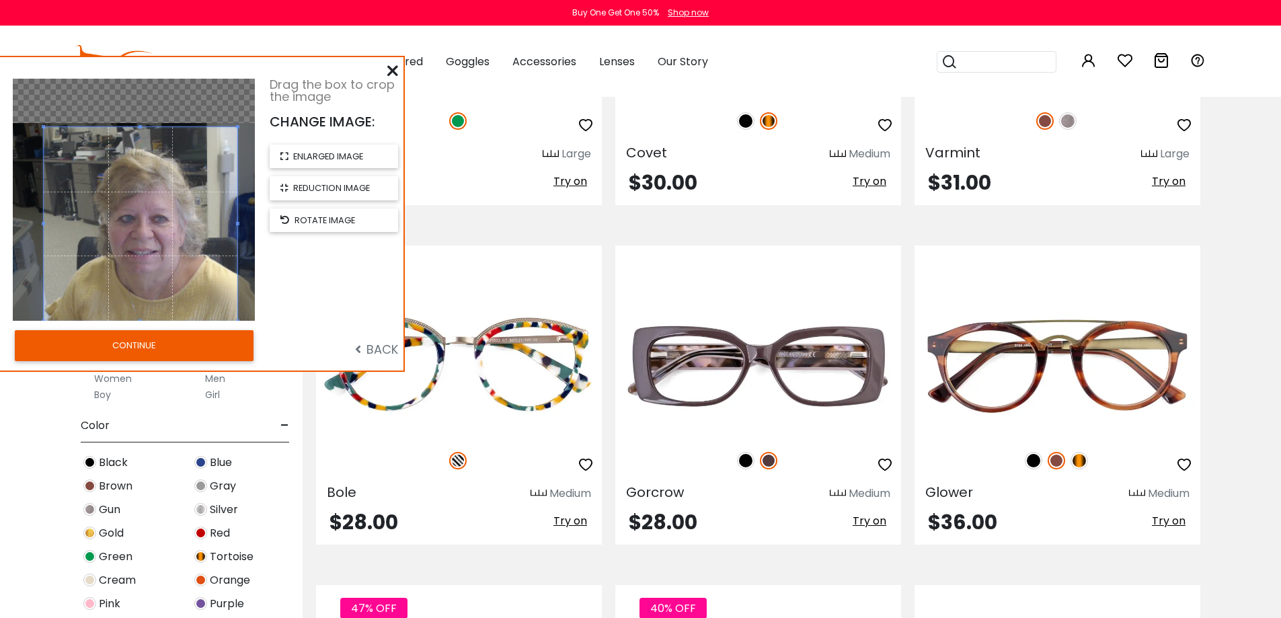
drag, startPoint x: 140, startPoint y: 124, endPoint x: 141, endPoint y: 192, distance: 68.6
click at [141, 192] on div at bounding box center [134, 200] width 242 height 242
click at [315, 158] on span "enlarged image" at bounding box center [328, 156] width 70 height 13
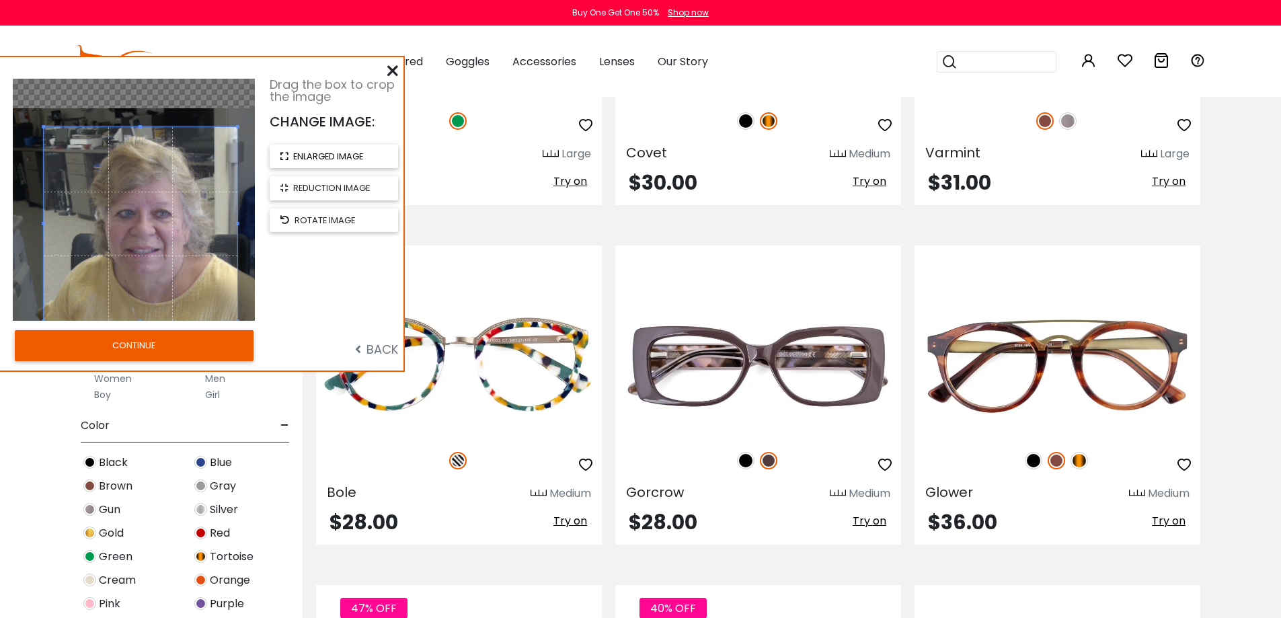
click at [315, 158] on span "enlarged image" at bounding box center [328, 156] width 70 height 13
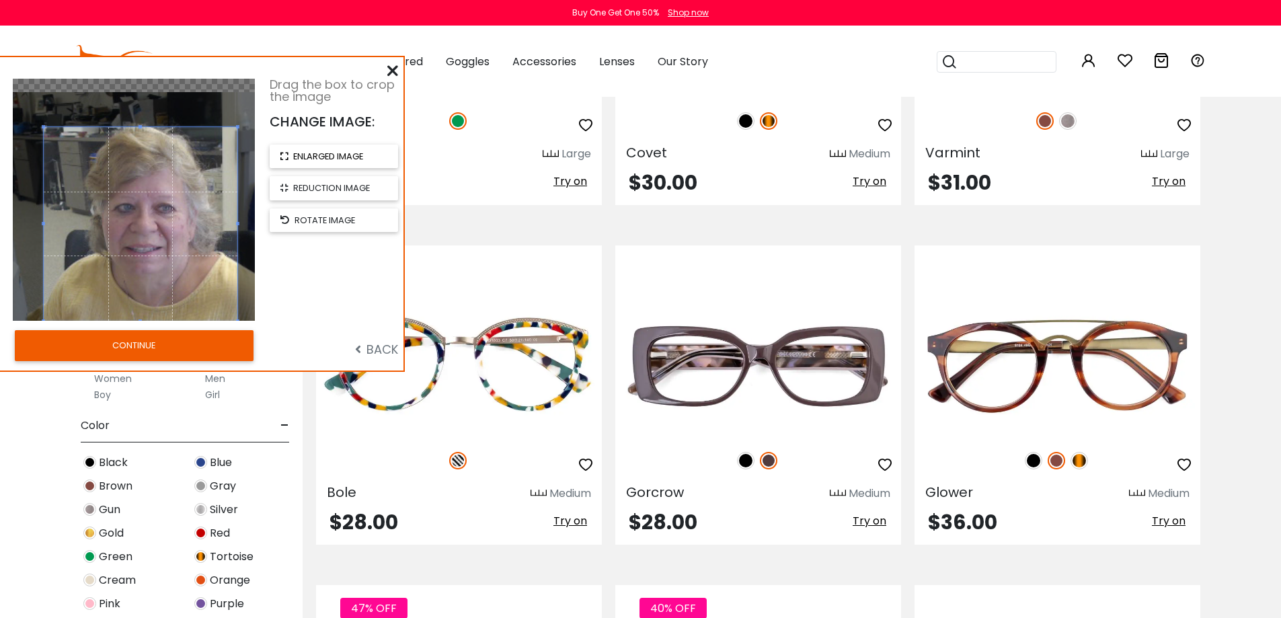
click at [315, 158] on span "enlarged image" at bounding box center [328, 156] width 70 height 13
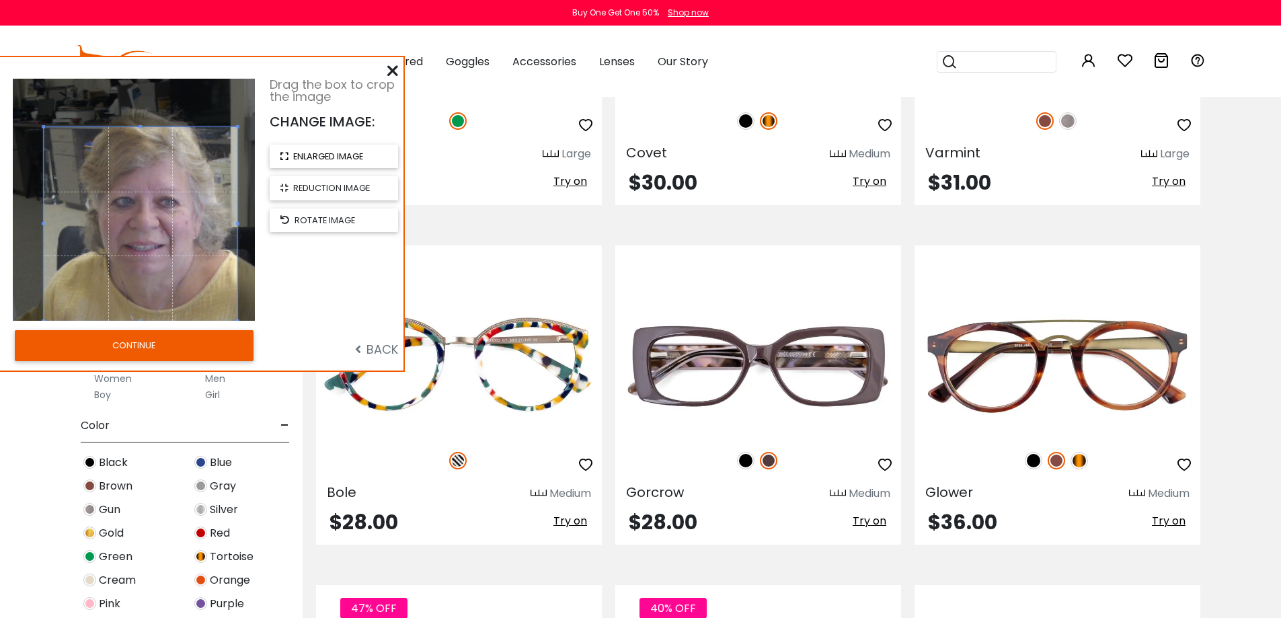
click at [315, 158] on span "enlarged image" at bounding box center [328, 156] width 70 height 13
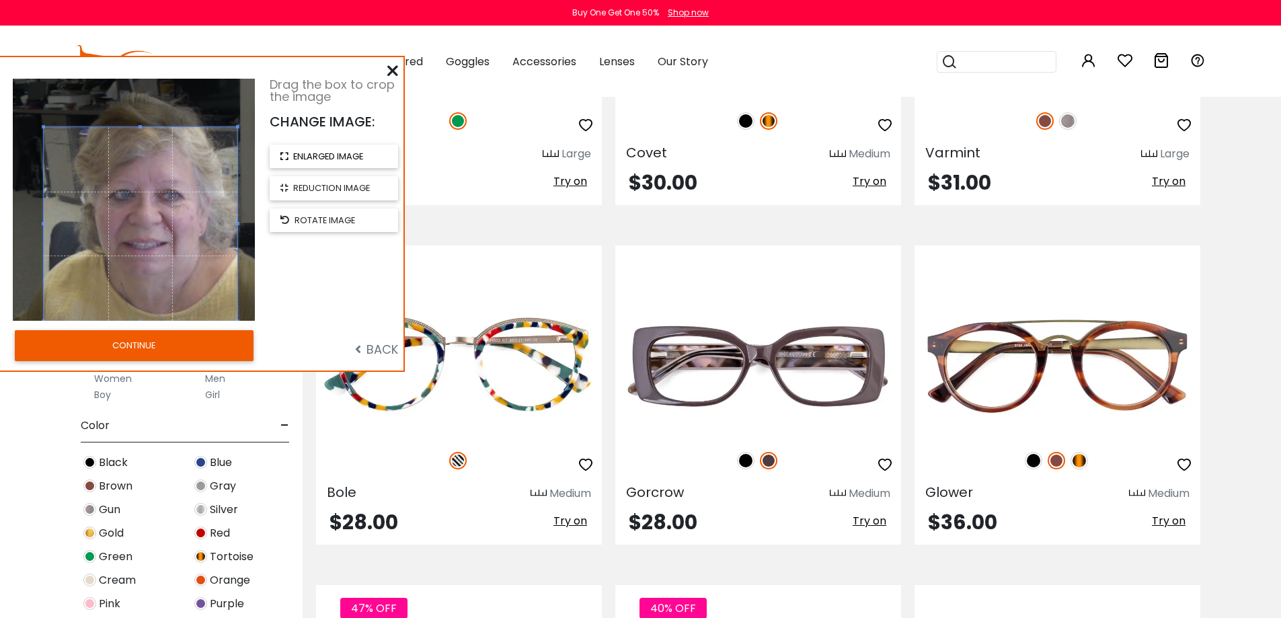
click at [315, 158] on span "enlarged image" at bounding box center [328, 156] width 70 height 13
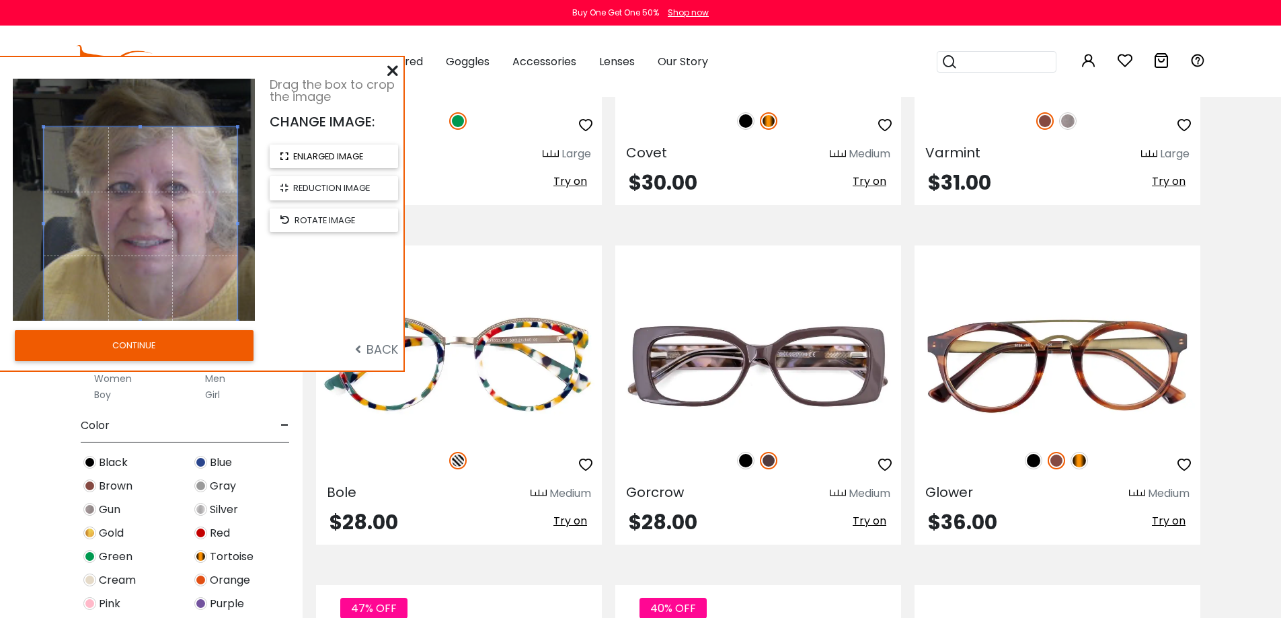
click at [315, 158] on span "enlarged image" at bounding box center [328, 156] width 70 height 13
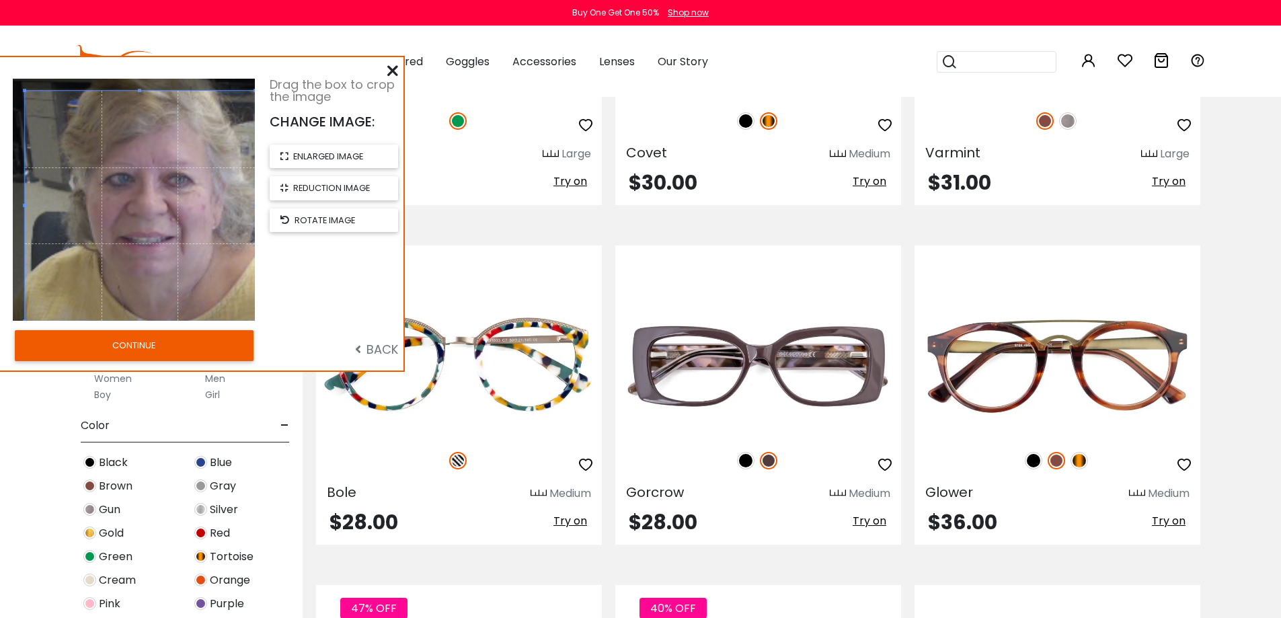
drag, startPoint x: 146, startPoint y: 127, endPoint x: 145, endPoint y: 63, distance: 64.6
click at [145, 63] on div "Drag the box to crop the image CHANGE IMAGE: enlarged image reduction image rot…" at bounding box center [202, 213] width 404 height 313
drag, startPoint x: 163, startPoint y: 106, endPoint x: 163, endPoint y: 141, distance: 35.7
click at [163, 141] on span at bounding box center [140, 206] width 230 height 230
click at [233, 115] on div at bounding box center [134, 200] width 242 height 242
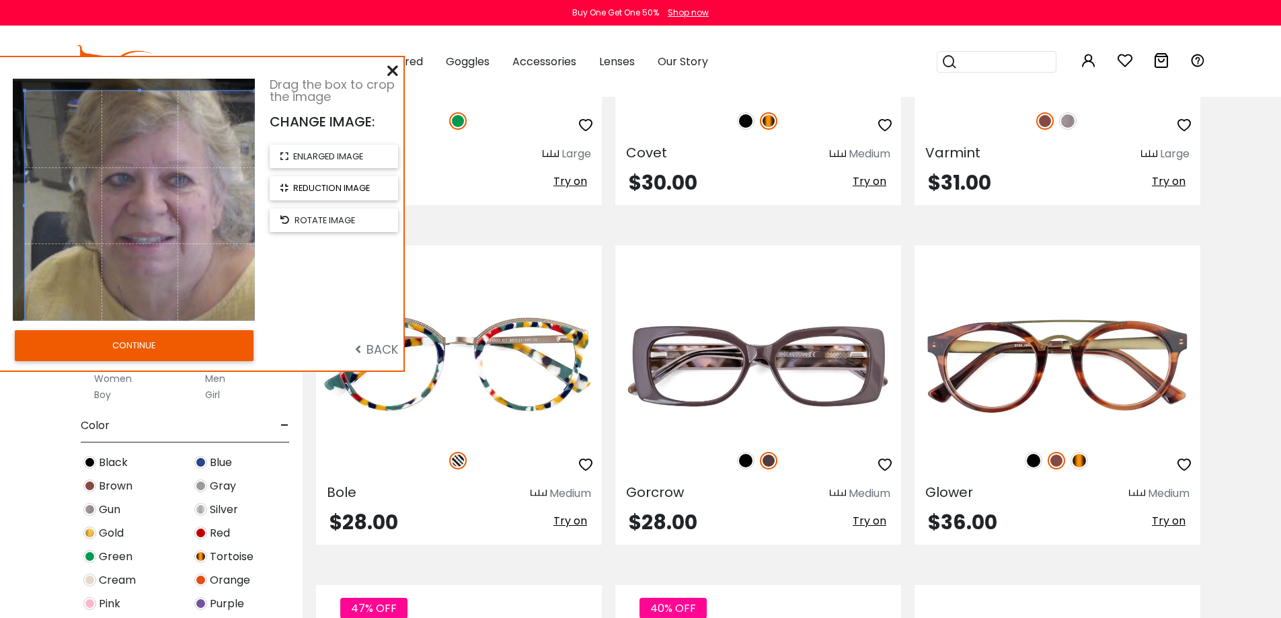
click at [187, 324] on div "Drag the box to crop the image CHANGE IMAGE: enlarged image reduction image rot…" at bounding box center [202, 213] width 404 height 313
click at [305, 193] on span "reduction image" at bounding box center [331, 188] width 77 height 13
click at [305, 187] on span "reduction image" at bounding box center [331, 188] width 77 height 13
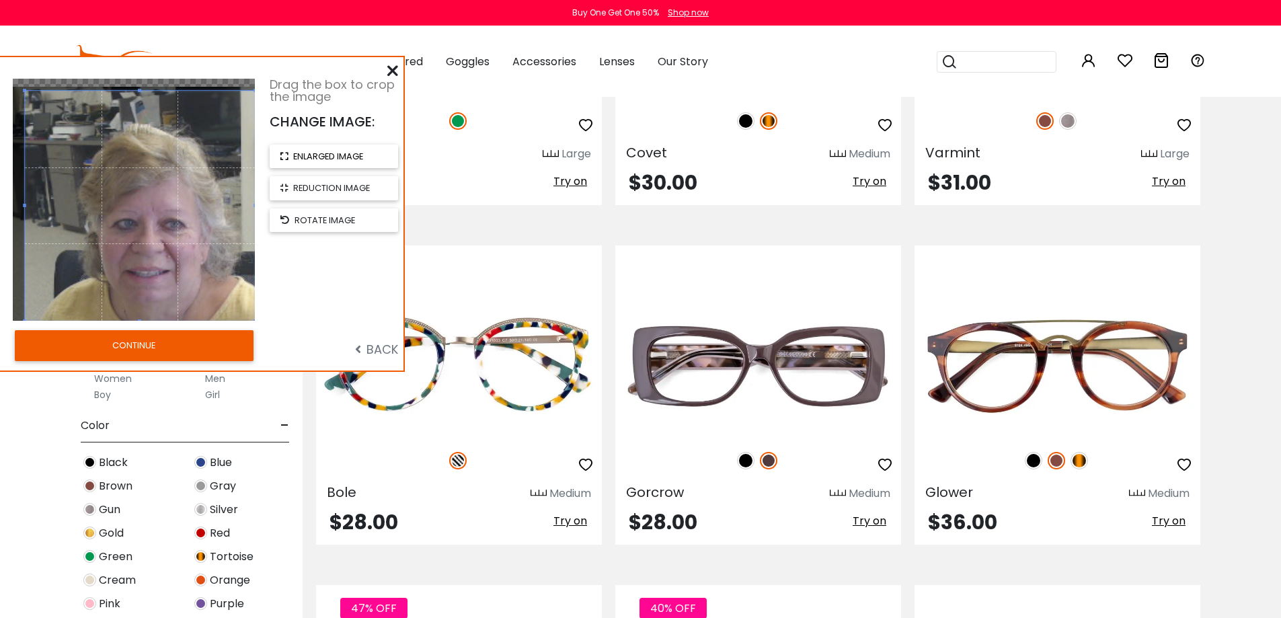
click at [290, 154] on button "enlarged image" at bounding box center [334, 157] width 128 height 24
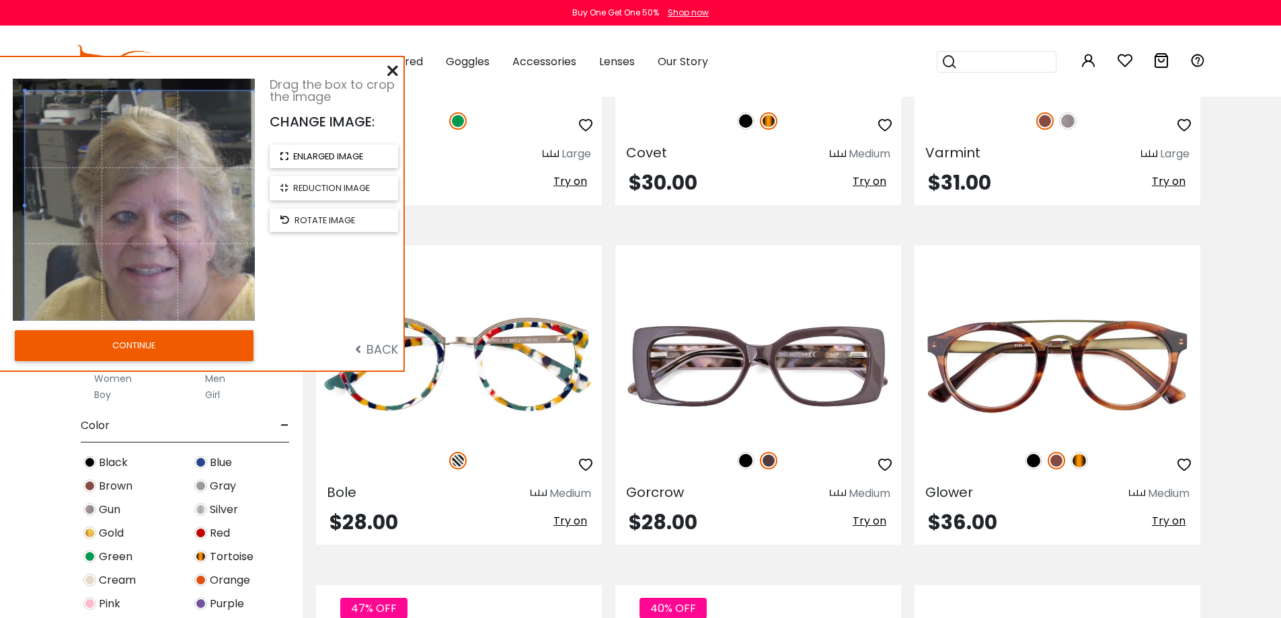
click at [290, 154] on button "enlarged image" at bounding box center [334, 157] width 128 height 24
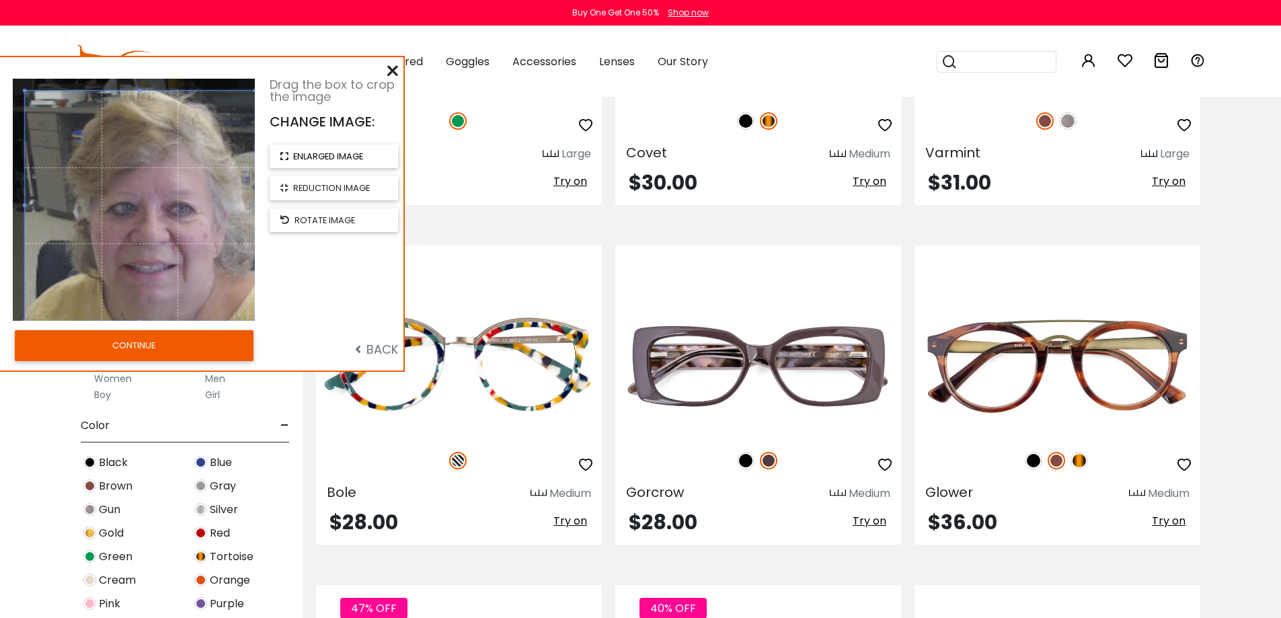
click at [290, 154] on button "enlarged image" at bounding box center [334, 157] width 128 height 24
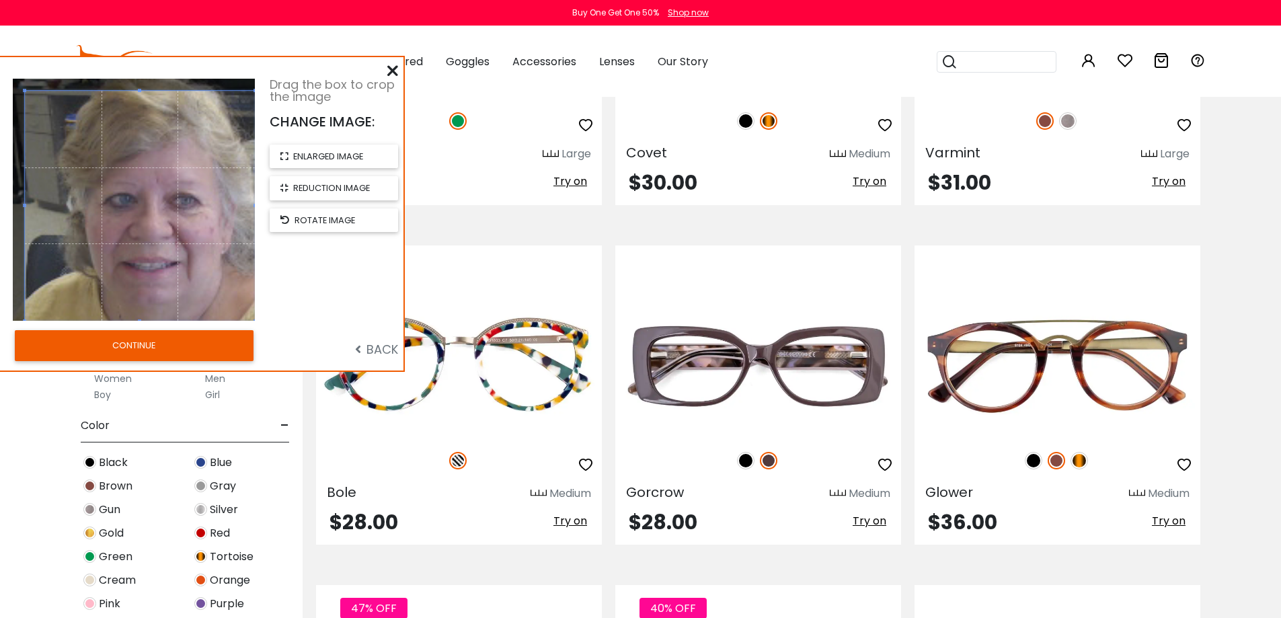
click at [157, 342] on button "CONTINUE" at bounding box center [134, 345] width 239 height 31
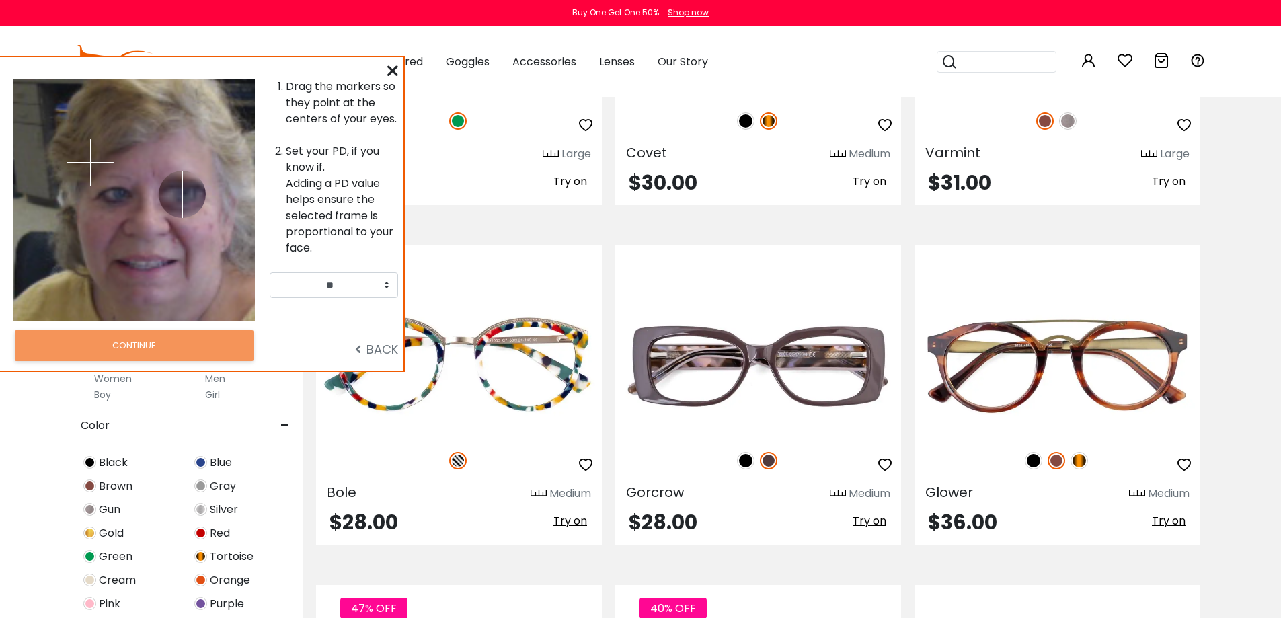
drag, startPoint x: 158, startPoint y: 161, endPoint x: 182, endPoint y: 194, distance: 40.4
click at [182, 194] on img at bounding box center [182, 194] width 47 height 47
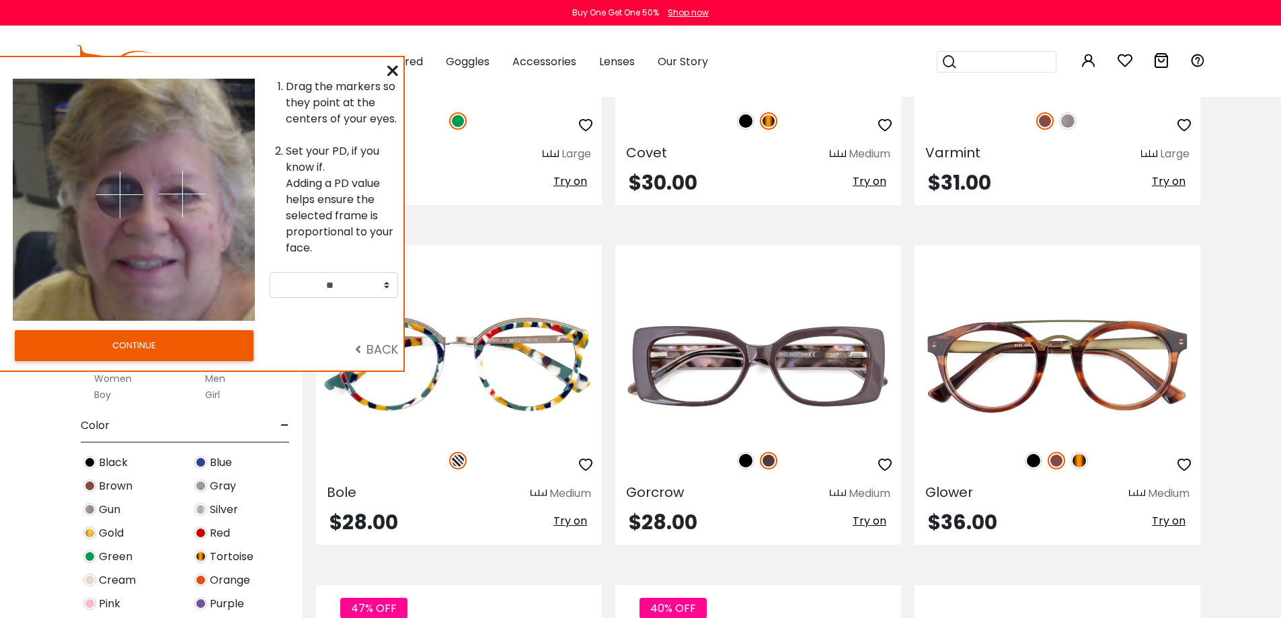
drag, startPoint x: 90, startPoint y: 161, endPoint x: 120, endPoint y: 194, distance: 44.3
click at [120, 194] on img at bounding box center [119, 195] width 47 height 47
click at [387, 287] on select "** ** ** ** ** ** ** ** ** ** ** ** ** ** ** ** ** ** ** ** ** ** ** ** ** ** *…" at bounding box center [334, 285] width 128 height 26
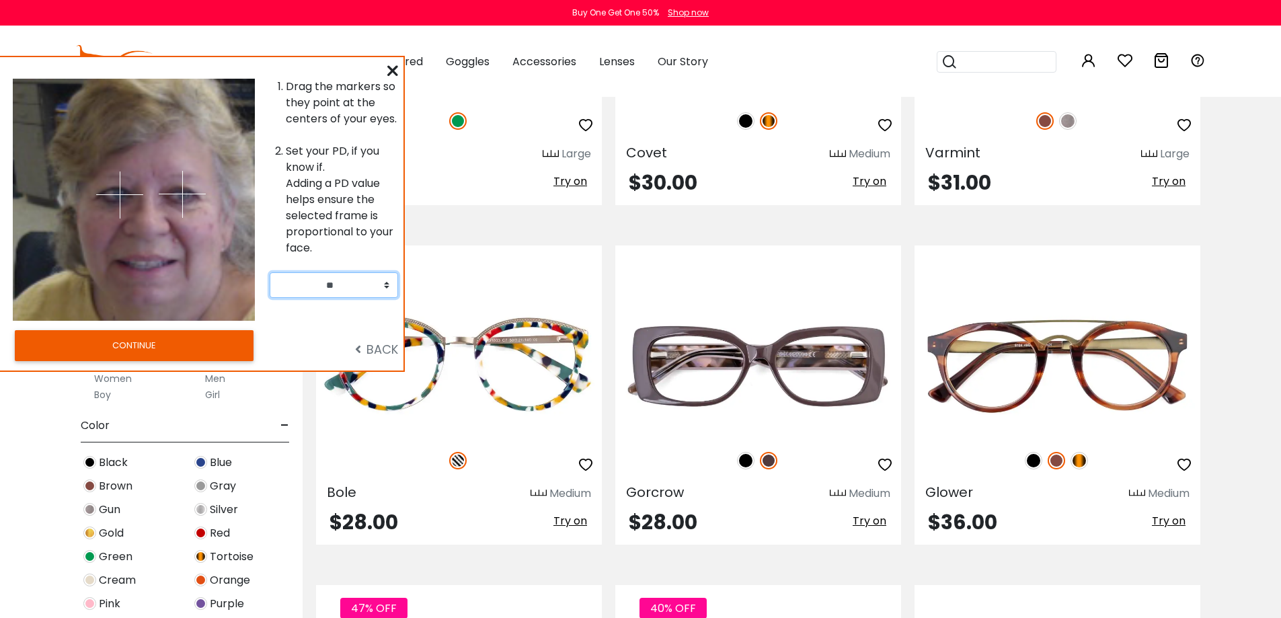
select select "**"
click at [270, 272] on select "** ** ** ** ** ** ** ** ** ** ** ** ** ** ** ** ** ** ** ** ** ** ** ** ** ** *…" at bounding box center [334, 285] width 128 height 26
click at [198, 348] on button "CONTINUE" at bounding box center [134, 345] width 239 height 31
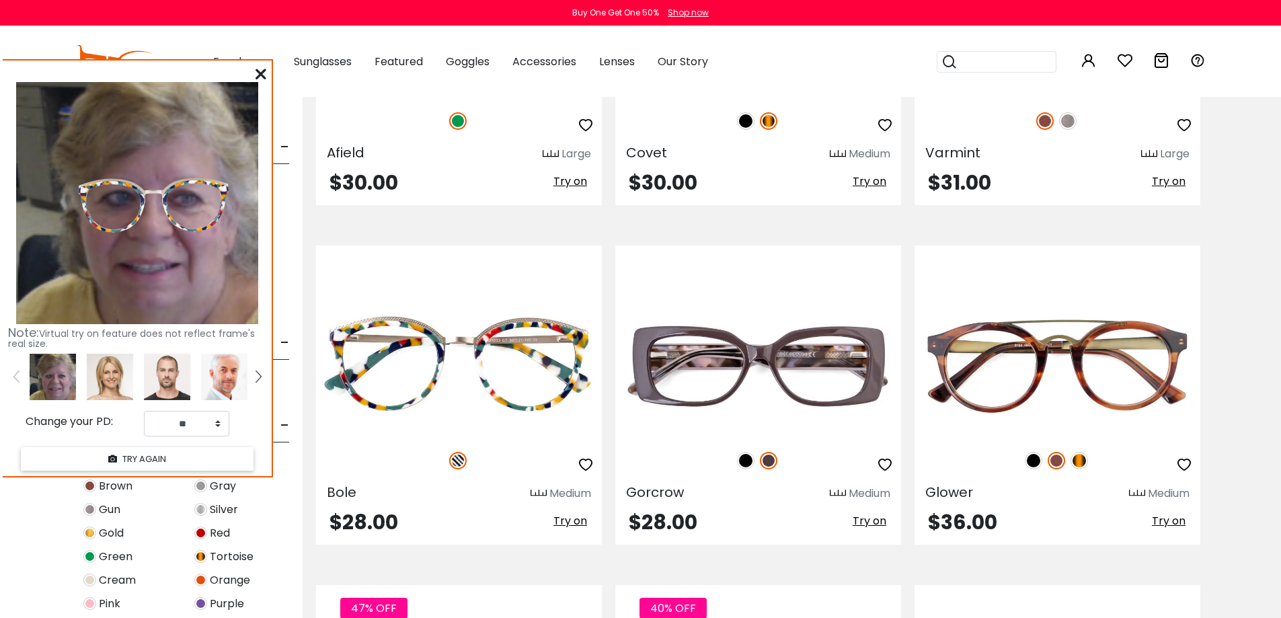
click at [156, 192] on img at bounding box center [153, 205] width 165 height 84
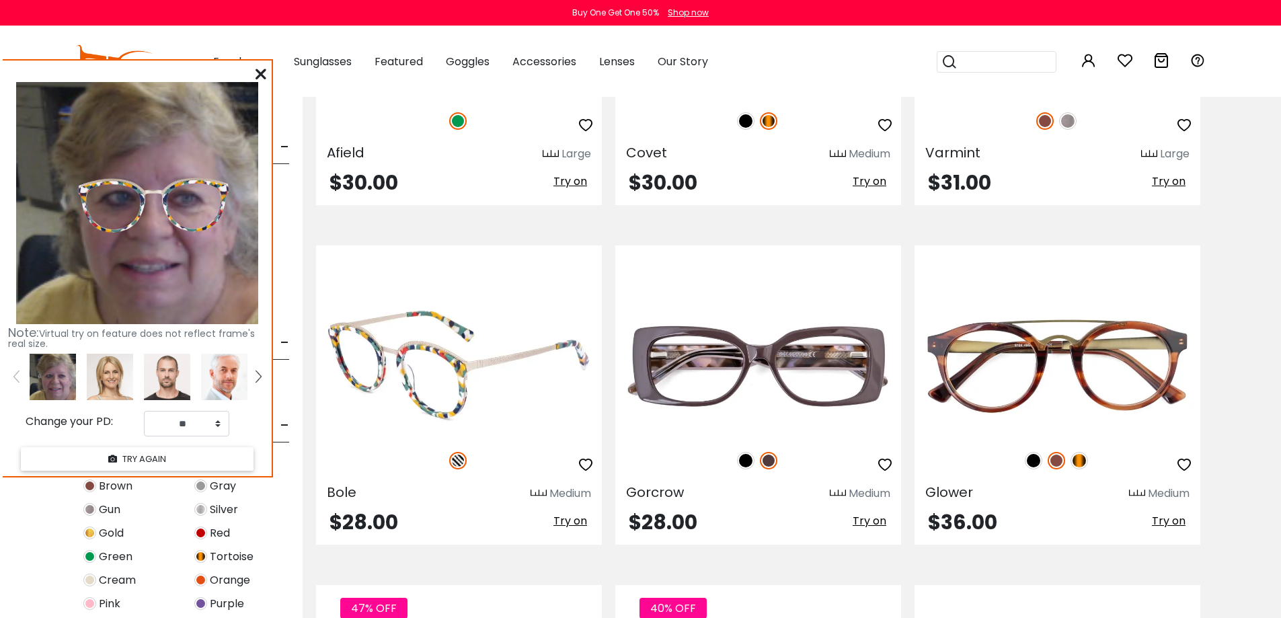
click at [585, 468] on icon "button" at bounding box center [586, 465] width 16 height 16
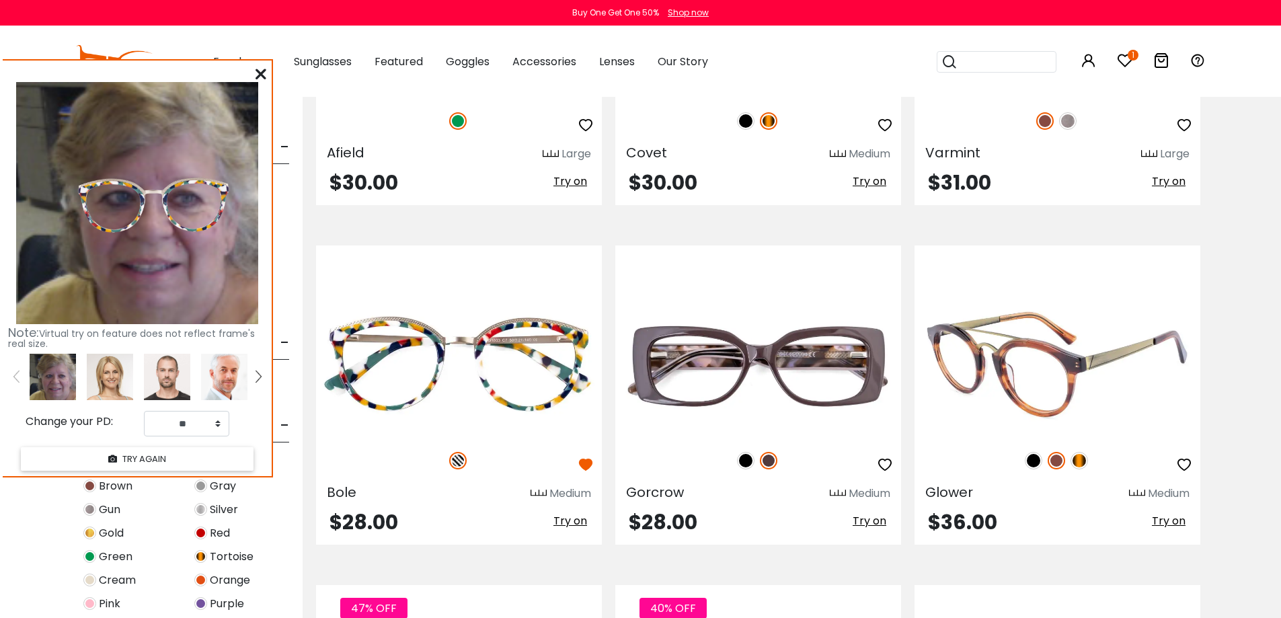
click at [1184, 465] on icon "button" at bounding box center [1184, 465] width 16 height 16
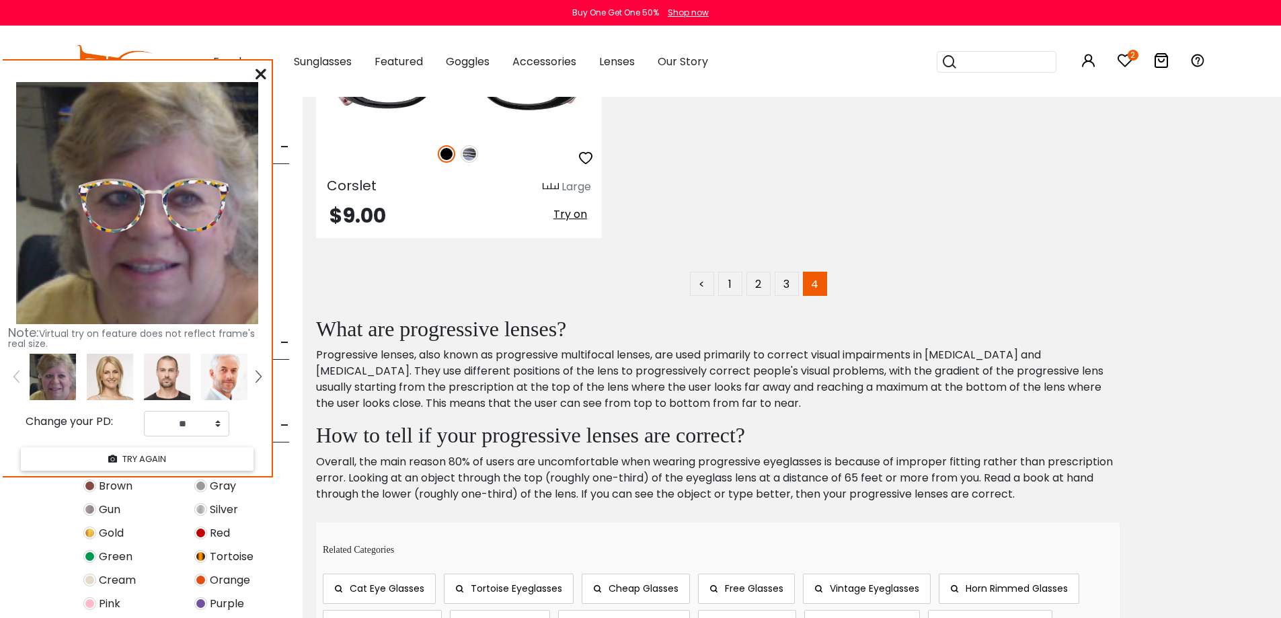
scroll to position [3177, 0]
